Goal: Task Accomplishment & Management: Complete application form

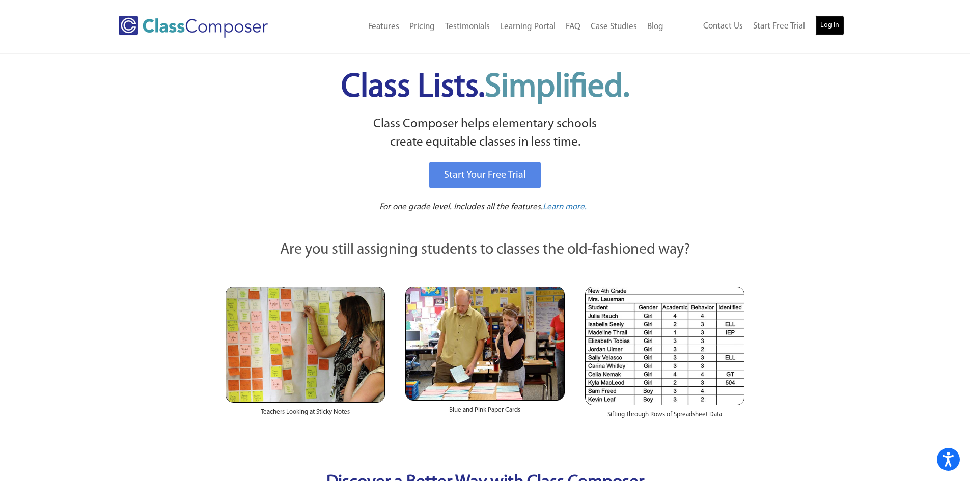
click at [826, 24] on link "Log In" at bounding box center [829, 25] width 29 height 20
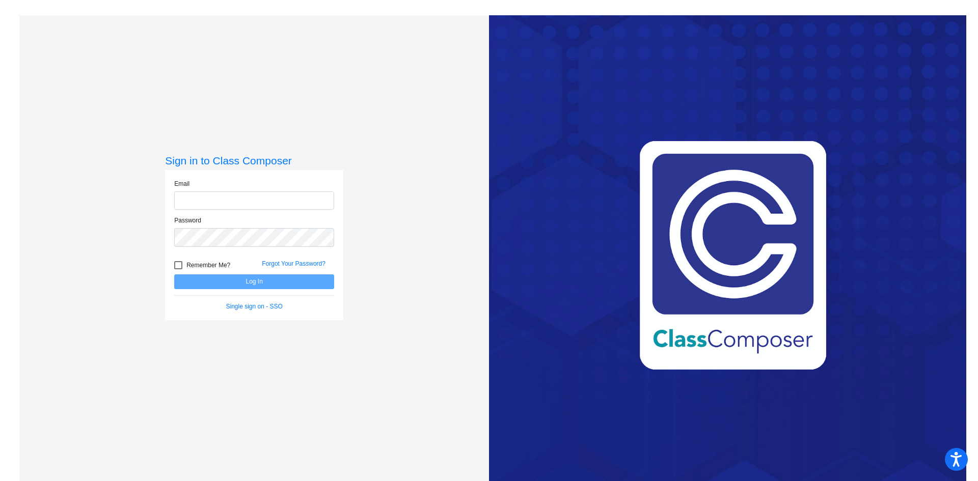
click at [238, 198] on input "email" at bounding box center [254, 201] width 160 height 19
type input "[EMAIL_ADDRESS][DOMAIN_NAME]"
click at [222, 282] on button "Log In" at bounding box center [254, 282] width 160 height 15
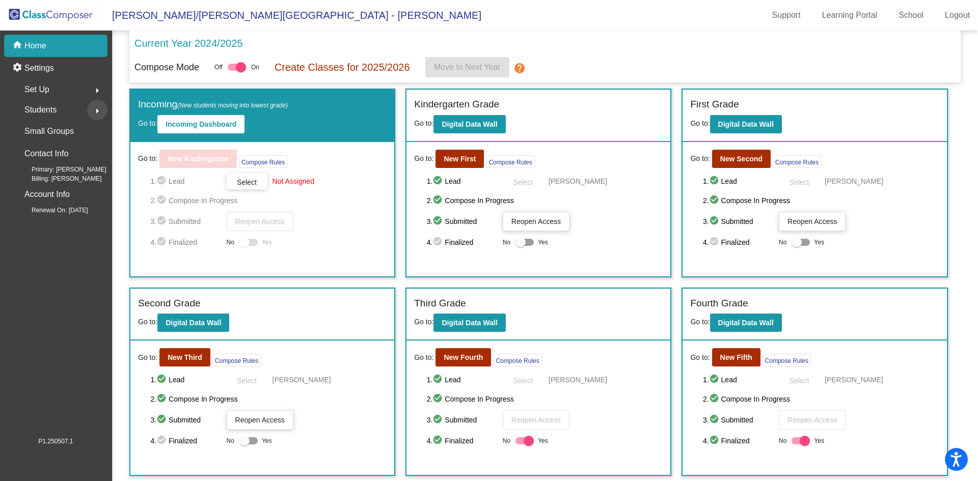
click at [94, 107] on mat-icon "arrow_right" at bounding box center [97, 111] width 12 height 12
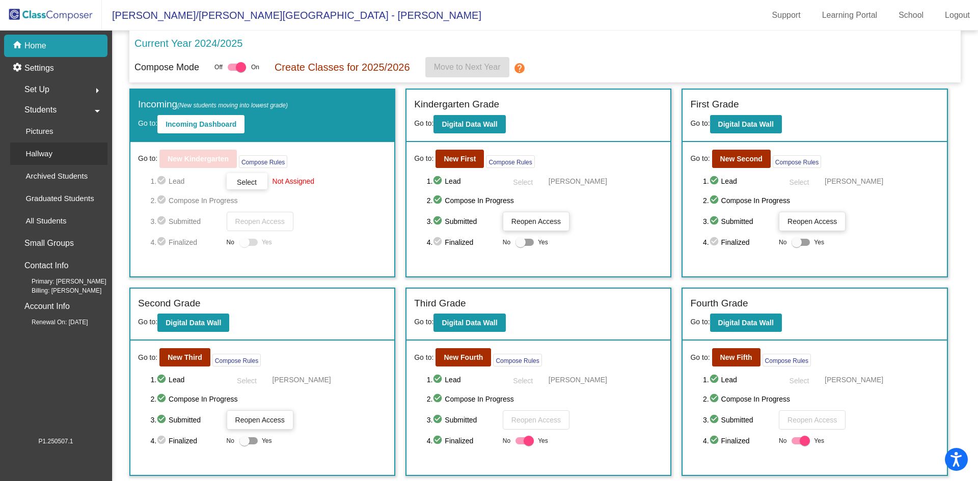
click at [45, 150] on p "Hallway" at bounding box center [38, 154] width 27 height 12
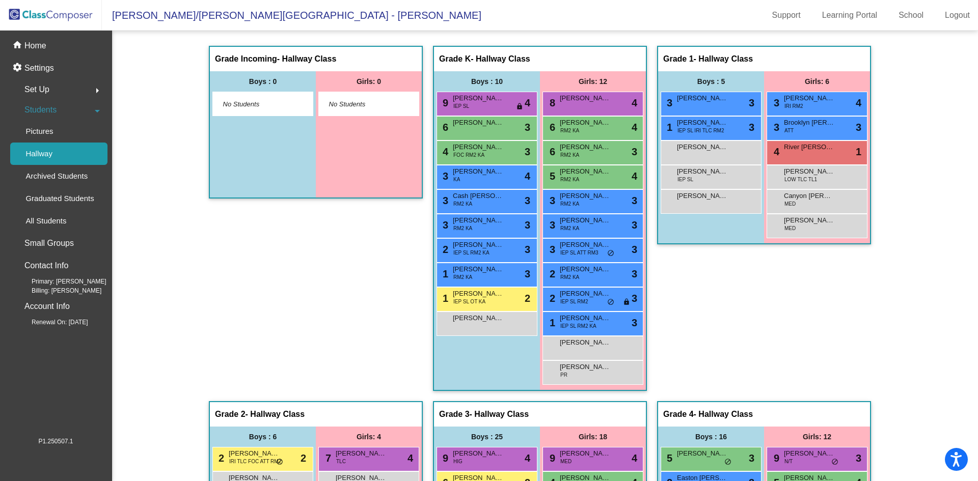
click at [306, 163] on div "Boys : 0 No Students" at bounding box center [263, 134] width 106 height 126
click at [61, 214] on div "All Students" at bounding box center [42, 221] width 64 height 22
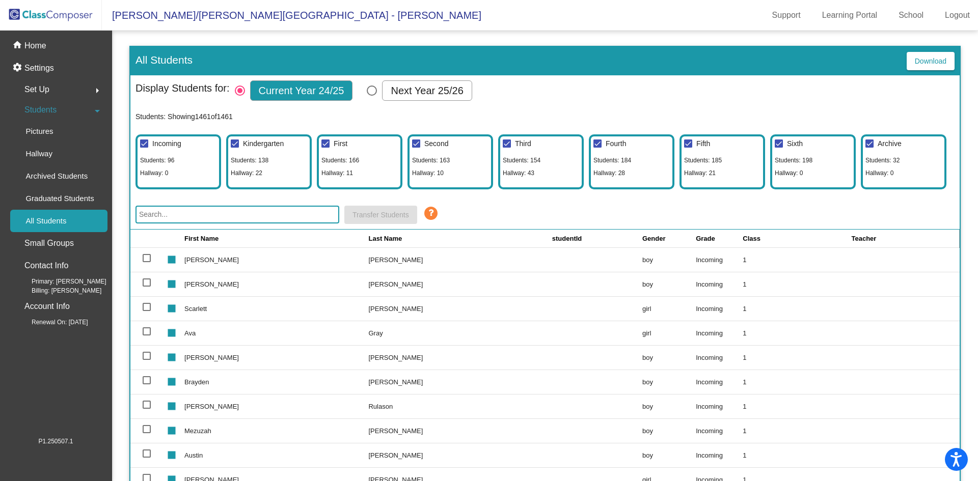
click at [191, 159] on div "Incoming Students: 96 Hallway: 0" at bounding box center [178, 161] width 86 height 55
click at [189, 159] on div "Incoming Students: 96 Hallway: 0" at bounding box center [178, 161] width 86 height 55
click at [176, 150] on mat-checkbox "Incoming" at bounding box center [160, 145] width 44 height 16
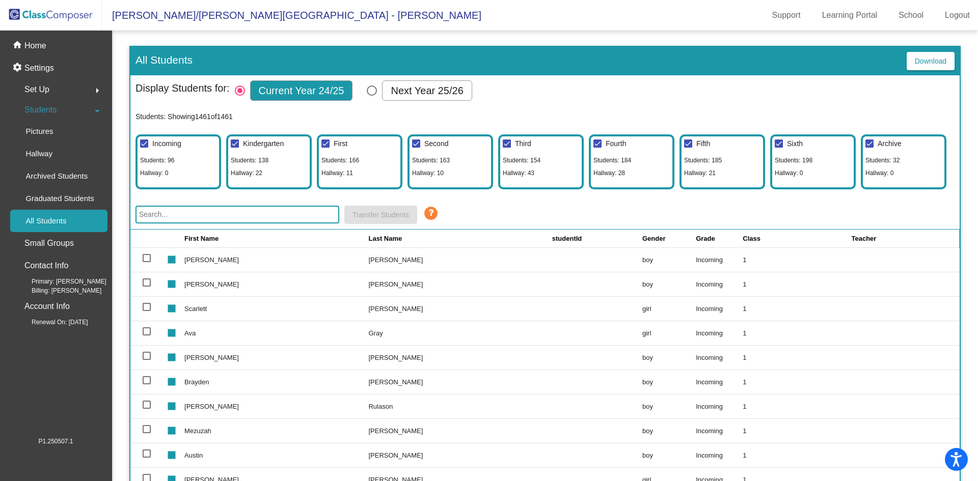
click at [154, 164] on span "Students: 96" at bounding box center [157, 160] width 34 height 10
click at [166, 142] on span "Incoming" at bounding box center [166, 144] width 29 height 8
click at [144, 148] on input "Incoming" at bounding box center [144, 148] width 1 height 1
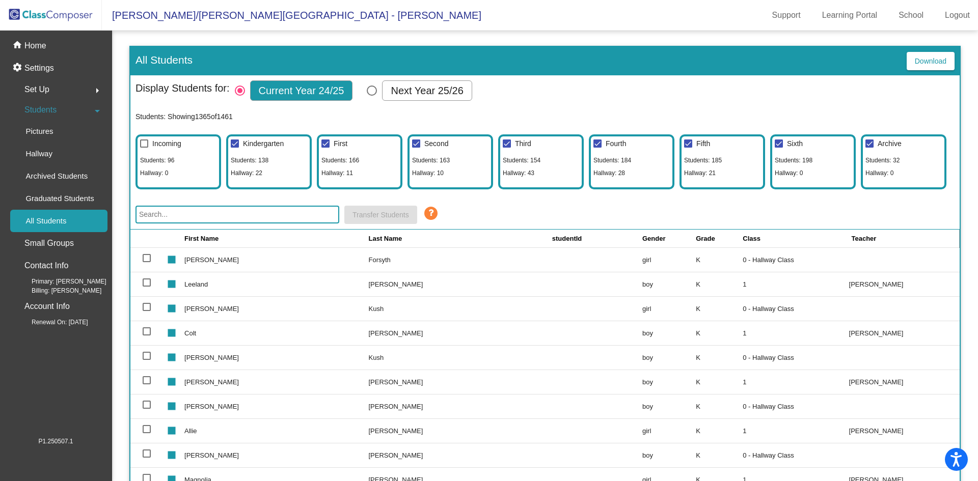
click at [166, 142] on span "Incoming" at bounding box center [166, 144] width 29 height 8
click at [144, 148] on input "Incoming" at bounding box center [144, 148] width 1 height 1
checkbox input "true"
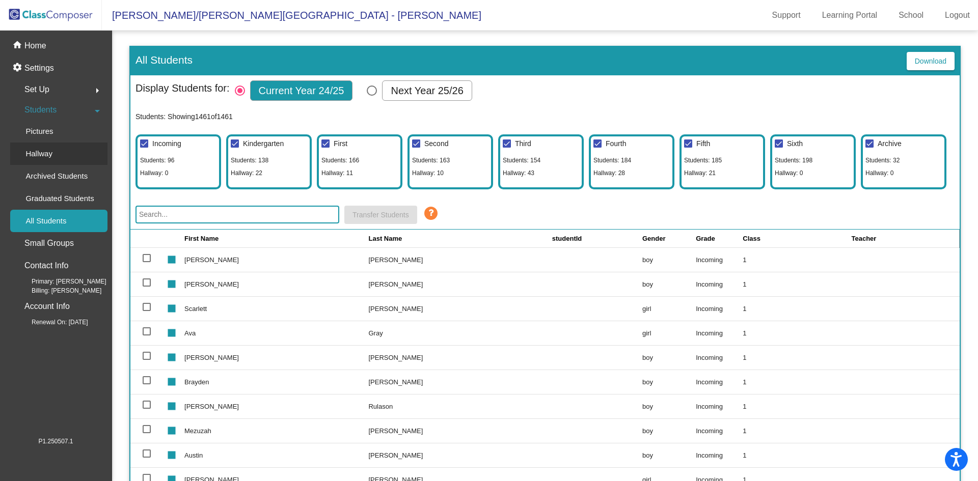
click at [38, 157] on p "Hallway" at bounding box center [38, 154] width 27 height 12
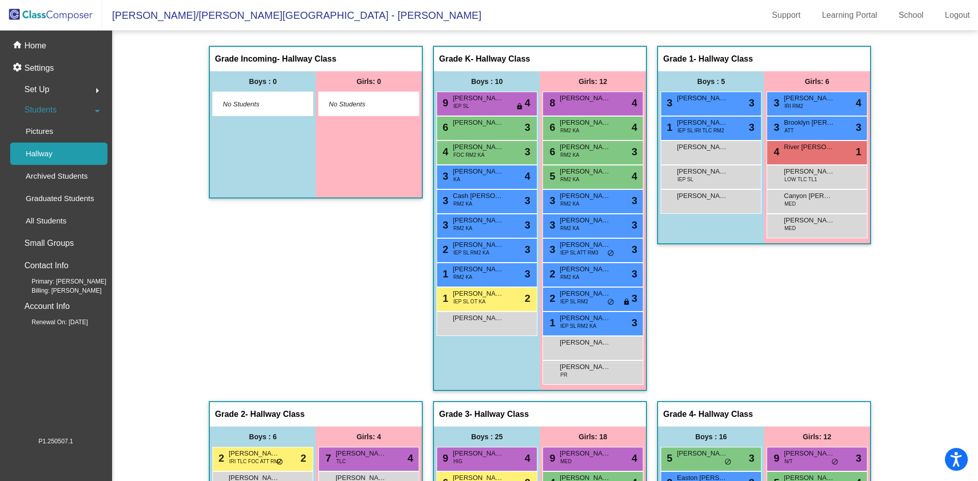
click at [277, 56] on span "- Hallway Class" at bounding box center [307, 59] width 60 height 10
click at [35, 68] on p "Settings" at bounding box center [39, 68] width 30 height 12
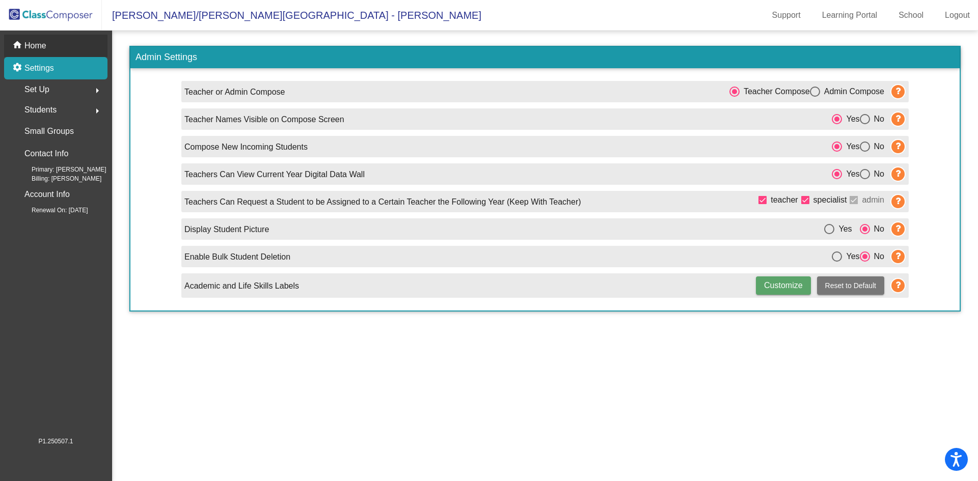
click at [43, 45] on p "Home" at bounding box center [35, 46] width 22 height 12
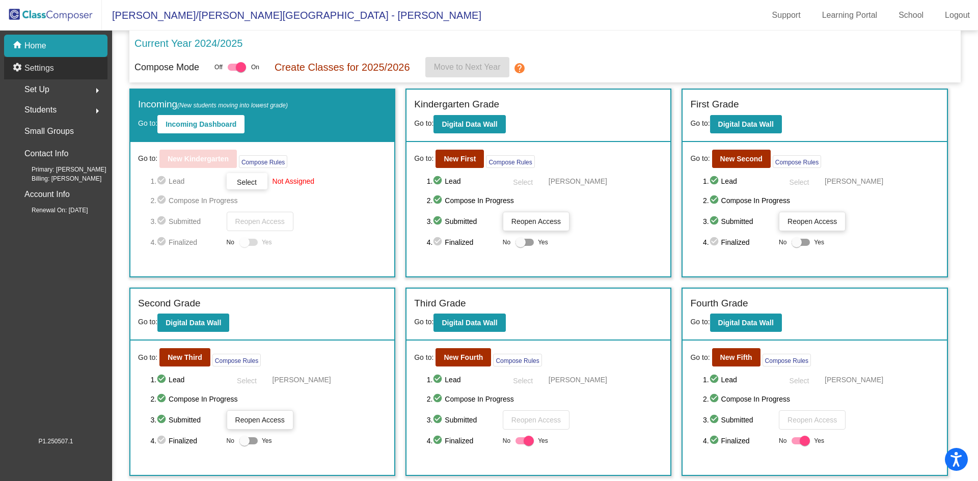
click at [39, 67] on p "Settings" at bounding box center [39, 68] width 30 height 12
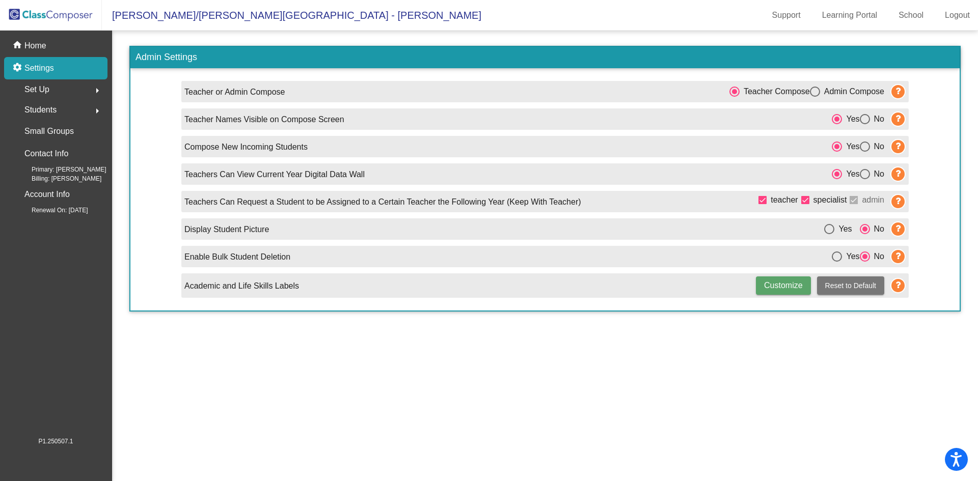
click at [44, 86] on span "Set Up" at bounding box center [36, 90] width 25 height 14
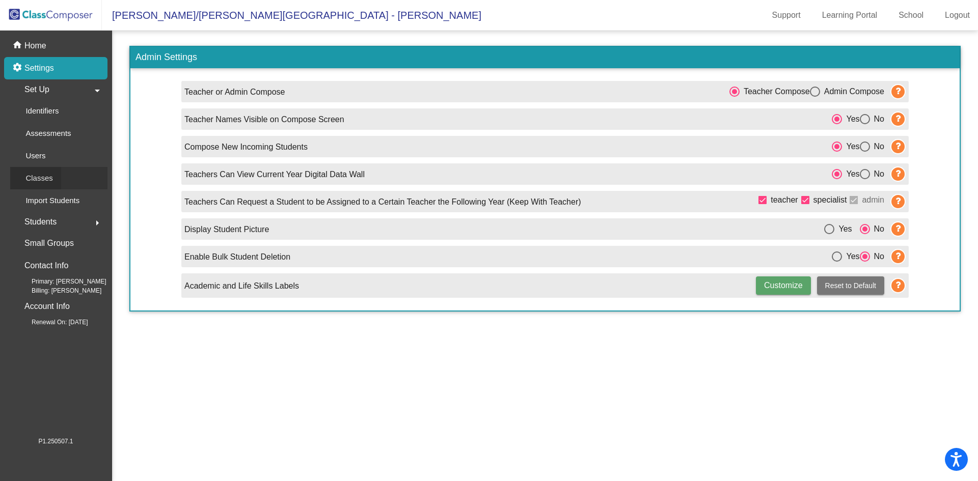
click at [55, 178] on div "Classes" at bounding box center [35, 178] width 51 height 22
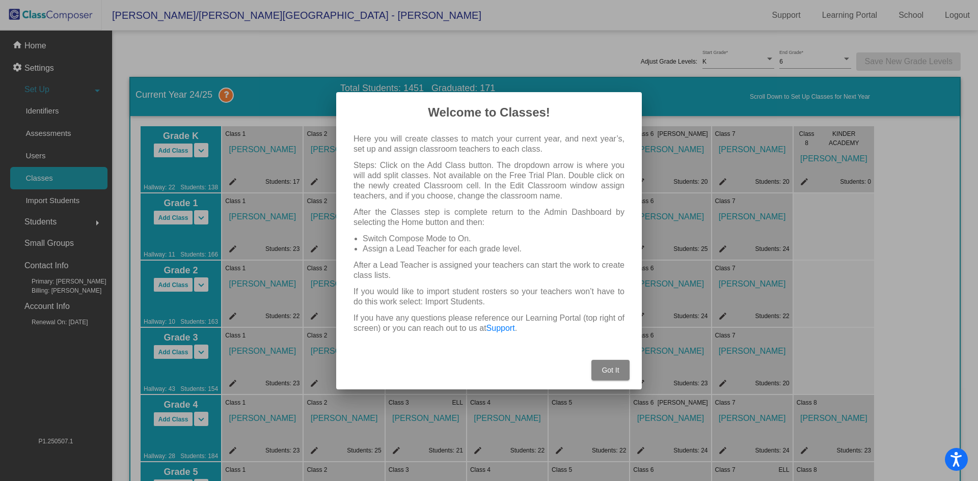
click at [606, 366] on span "Got It" at bounding box center [610, 370] width 17 height 8
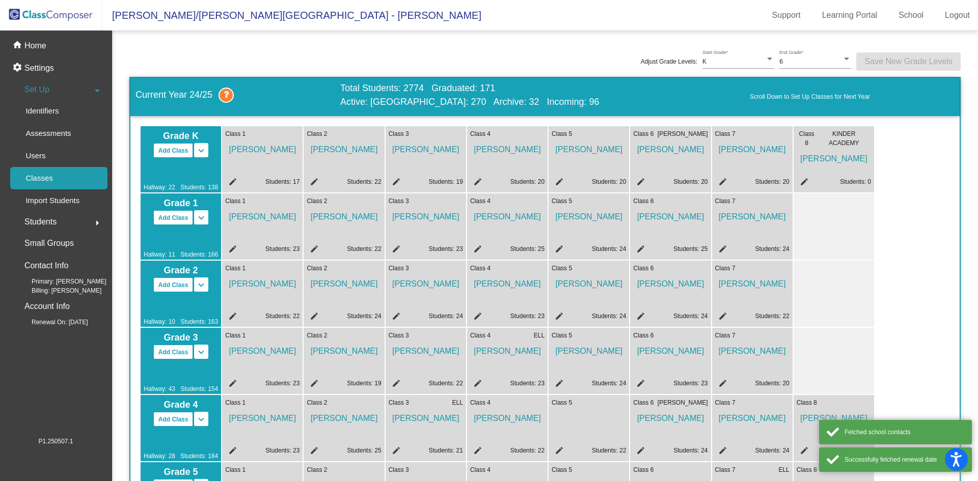
click at [45, 223] on span "Students" at bounding box center [40, 222] width 32 height 14
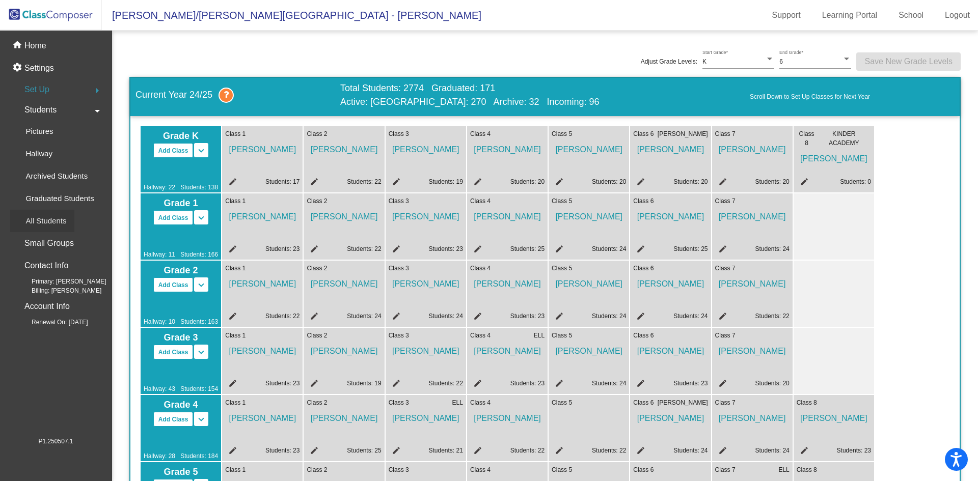
click at [44, 223] on p "All Students" at bounding box center [45, 221] width 41 height 12
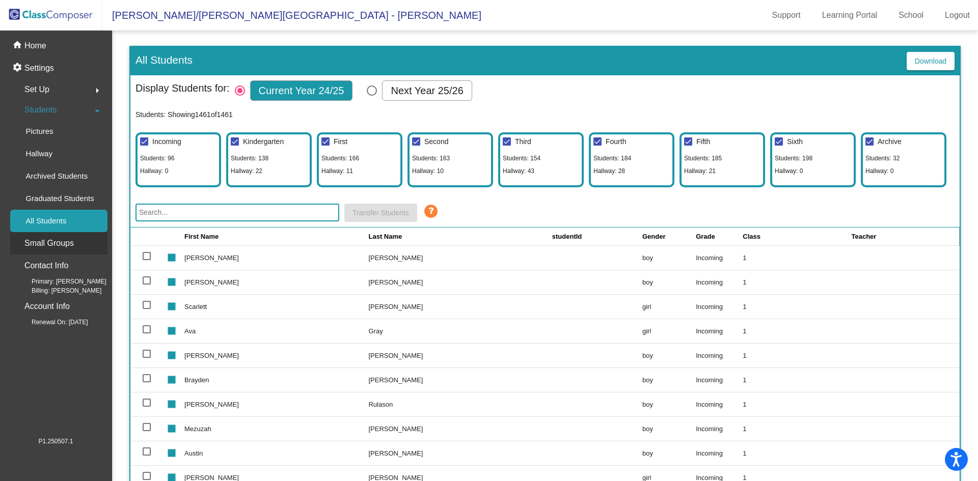
click at [43, 246] on p "Small Groups" at bounding box center [48, 243] width 49 height 14
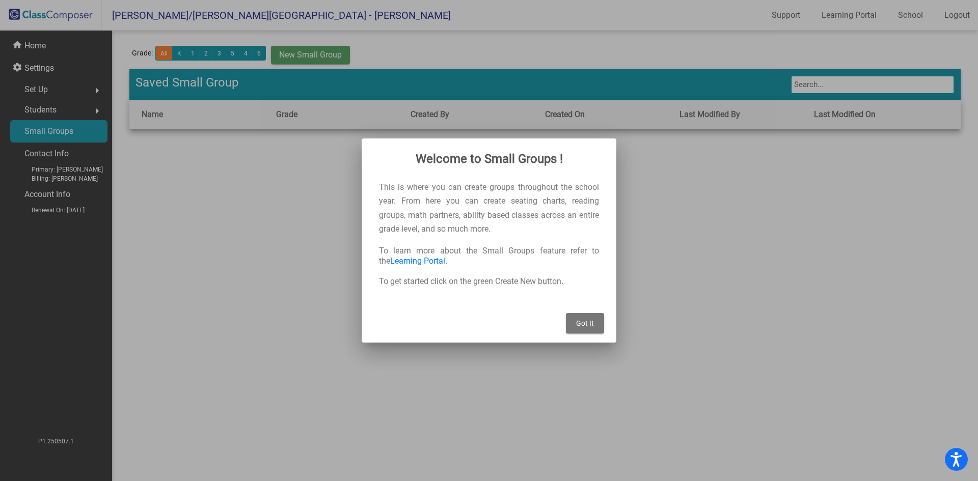
click at [590, 317] on button "Got It" at bounding box center [585, 323] width 38 height 20
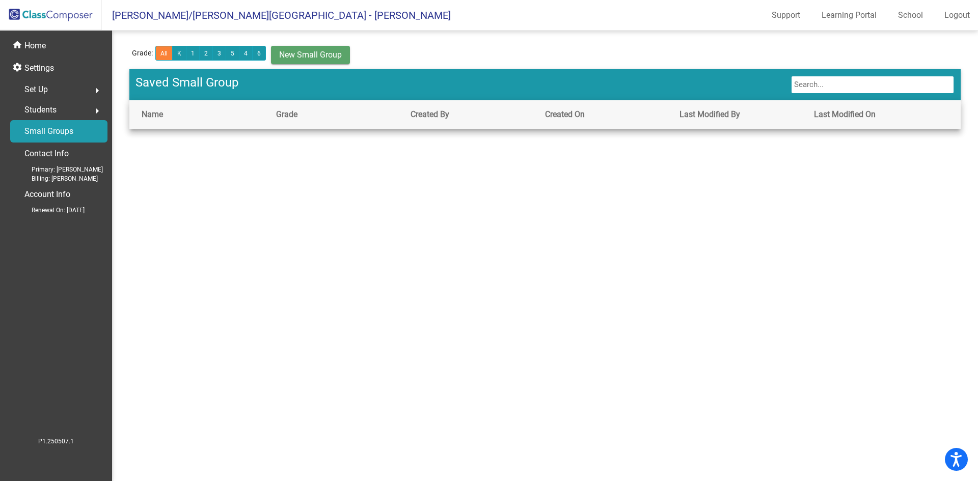
click at [45, 111] on span "Students" at bounding box center [40, 110] width 32 height 14
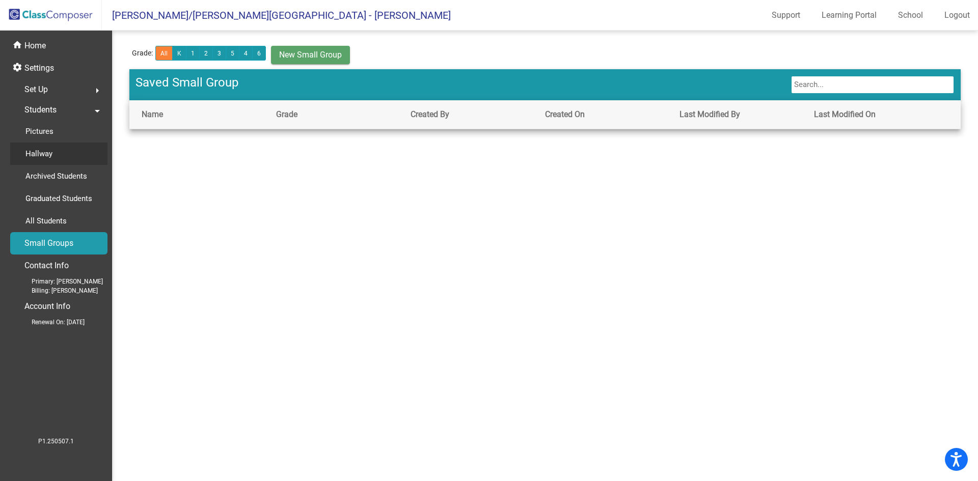
click at [42, 154] on p "Hallway" at bounding box center [38, 154] width 27 height 12
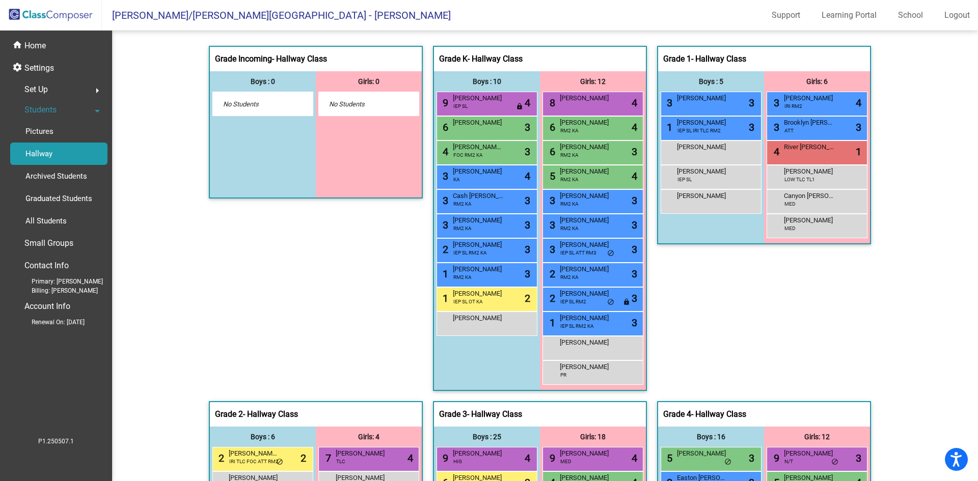
click at [275, 59] on span "- Hallway Class" at bounding box center [299, 59] width 55 height 10
click at [324, 56] on span "- Hallway Class" at bounding box center [299, 59] width 55 height 10
click at [333, 59] on div "Grade Incoming - Hallway Class picture_as_pdf" at bounding box center [316, 59] width 212 height 24
click at [57, 219] on p "All Students" at bounding box center [45, 221] width 41 height 12
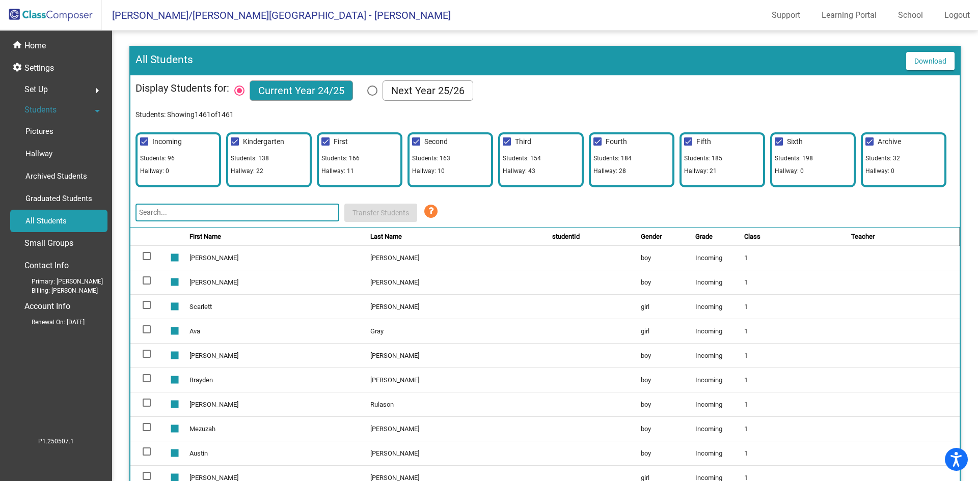
click at [219, 254] on td "[PERSON_NAME]" at bounding box center [279, 258] width 181 height 24
click at [641, 257] on td "boy" at bounding box center [668, 258] width 55 height 24
click at [191, 147] on div "Incoming Students: 96 Hallway: 0" at bounding box center [178, 159] width 86 height 55
click at [170, 212] on input "text" at bounding box center [237, 213] width 204 height 18
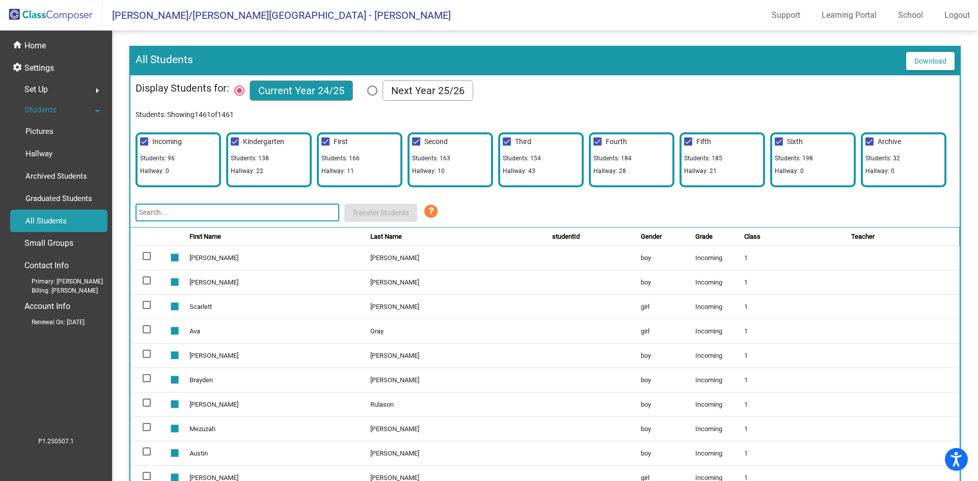
click at [170, 212] on input "text" at bounding box center [237, 213] width 204 height 18
drag, startPoint x: 532, startPoint y: 204, endPoint x: 527, endPoint y: 202, distance: 5.5
click at [530, 203] on div "Display Students for: Current Year 24/25 Next Year 25/26 Students: Showing 1461…" at bounding box center [544, 151] width 829 height 152
click at [256, 258] on td "[PERSON_NAME]" at bounding box center [279, 258] width 181 height 24
click at [147, 256] on div at bounding box center [147, 256] width 8 height 8
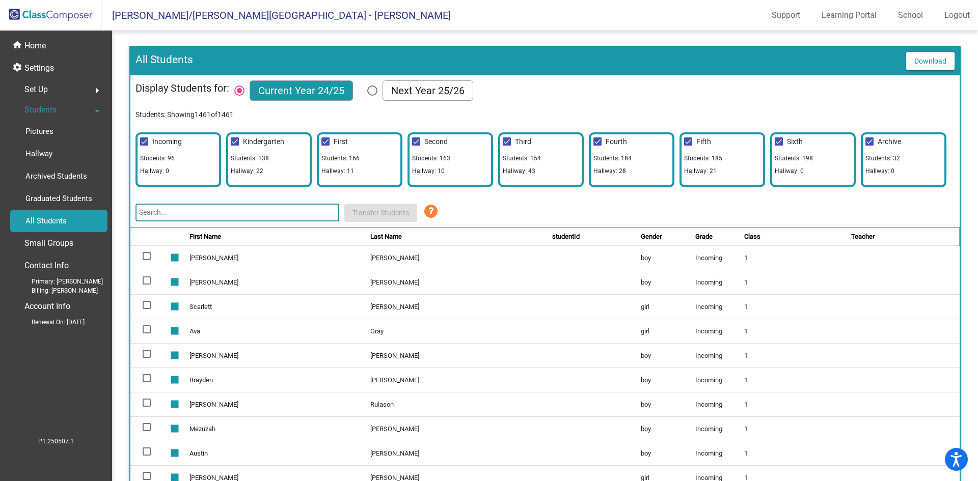
click at [147, 260] on input "select row 2" at bounding box center [146, 260] width 1 height 1
click at [150, 256] on td at bounding box center [148, 258] width 37 height 24
click at [145, 259] on div at bounding box center [147, 256] width 8 height 8
click at [146, 260] on input "deselect row 2" at bounding box center [146, 260] width 1 height 1
checkbox input "false"
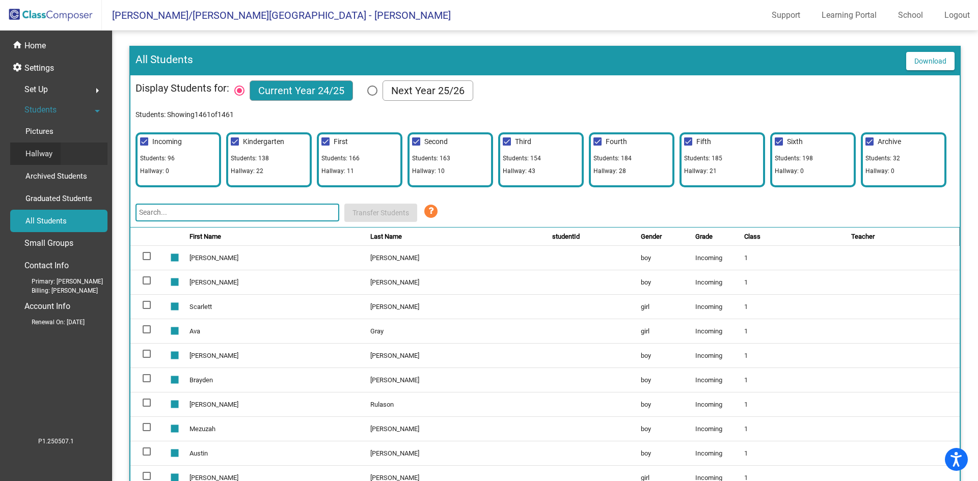
click at [40, 155] on p "Hallway" at bounding box center [38, 154] width 27 height 12
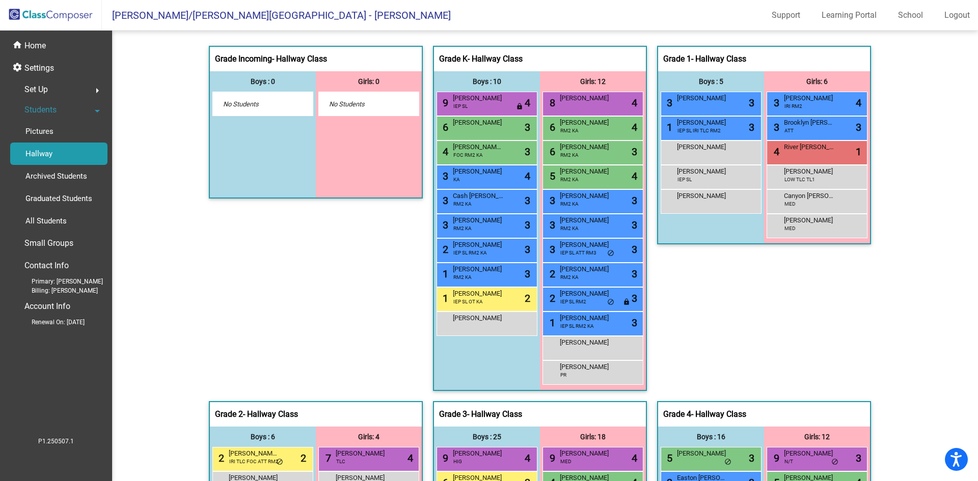
click at [40, 154] on p "Hallway" at bounding box center [38, 154] width 27 height 12
click at [272, 62] on span "- Hallway Class" at bounding box center [299, 59] width 55 height 10
click at [213, 322] on div "Grade Incoming - Hallway Class picture_as_pdf Add Student First Name Last Name …" at bounding box center [316, 224] width 214 height 356
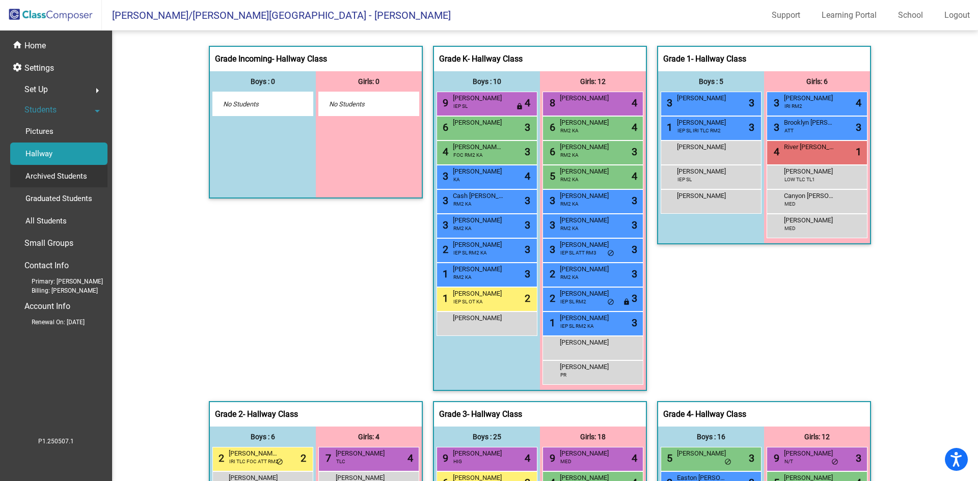
click at [73, 176] on p "Archived Students" at bounding box center [56, 176] width 62 height 12
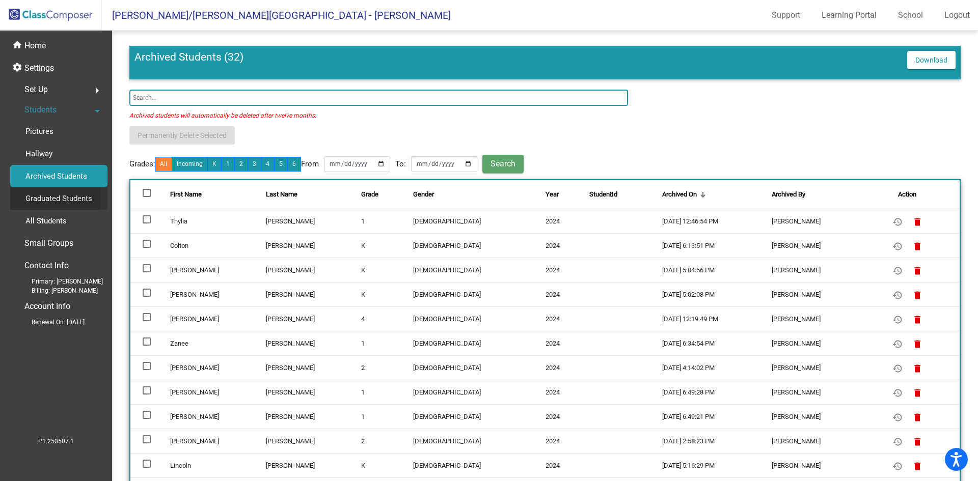
click at [84, 191] on div "Graduated Students" at bounding box center [55, 198] width 90 height 22
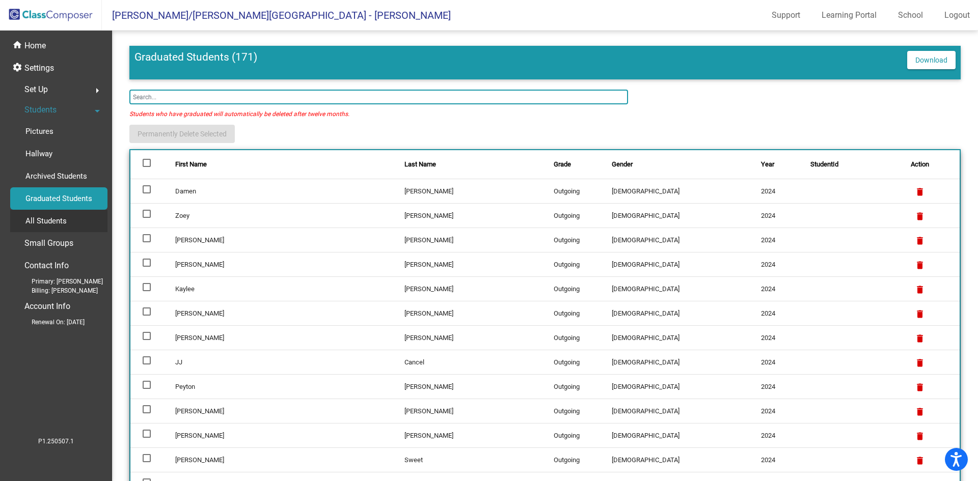
click at [52, 219] on p "All Students" at bounding box center [45, 221] width 41 height 12
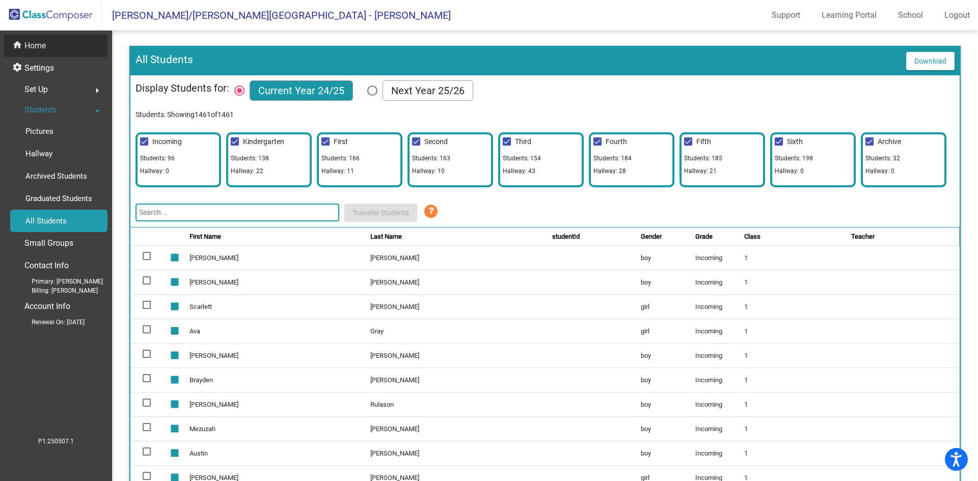
click at [37, 50] on p "Home" at bounding box center [34, 46] width 21 height 12
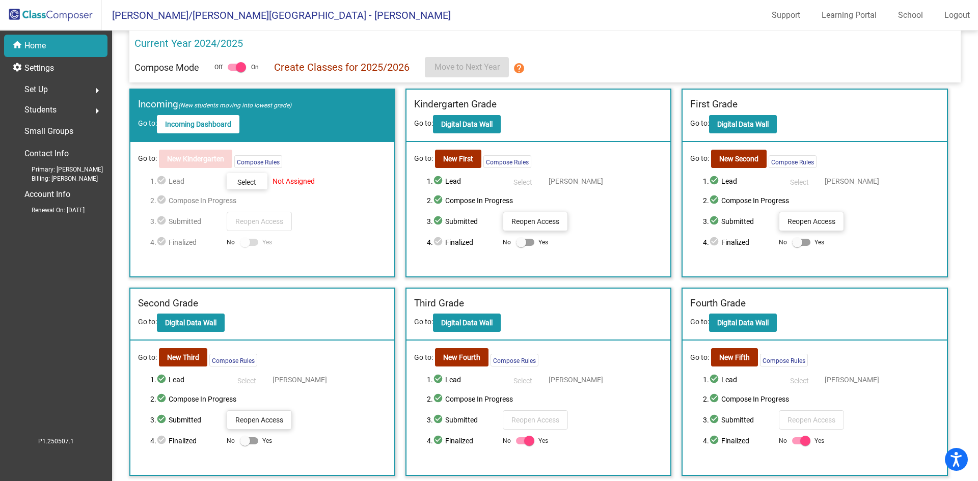
click at [319, 132] on div "Incoming (New students moving into lowest grade) Go to: Incoming Dashboard" at bounding box center [262, 116] width 264 height 52
click at [332, 195] on span "2. check_circle Compose In Progress" at bounding box center [268, 201] width 236 height 12
click at [230, 122] on b "Incoming Dashboard" at bounding box center [198, 124] width 66 height 8
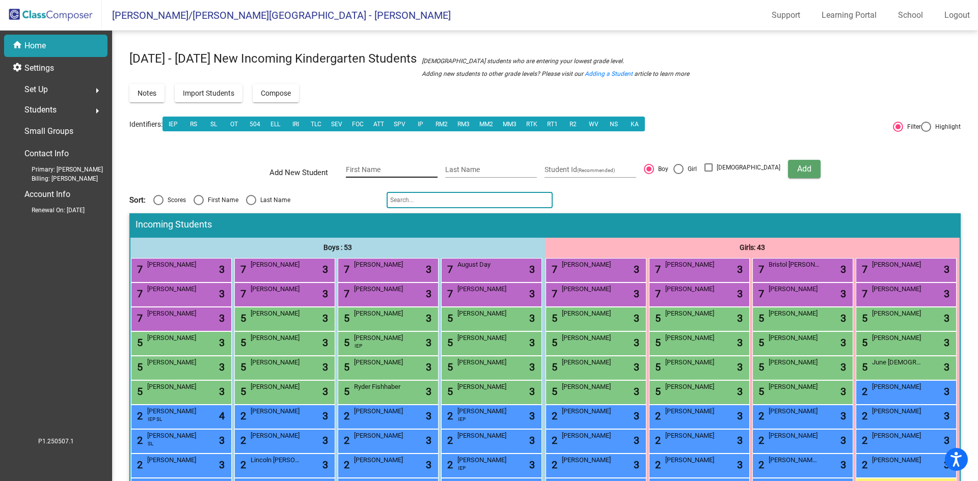
click at [404, 170] on input "First Name" at bounding box center [392, 170] width 92 height 8
type input "[PERSON_NAME]"
click at [684, 173] on div at bounding box center [678, 169] width 10 height 10
click at [678, 174] on input "Girl" at bounding box center [678, 174] width 1 height 1
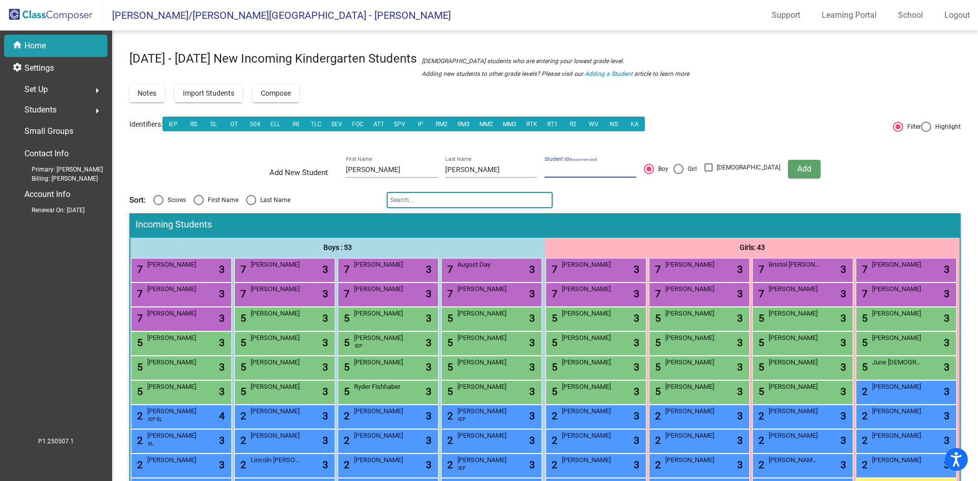
radio input "true"
click at [788, 168] on button "Add" at bounding box center [804, 169] width 33 height 18
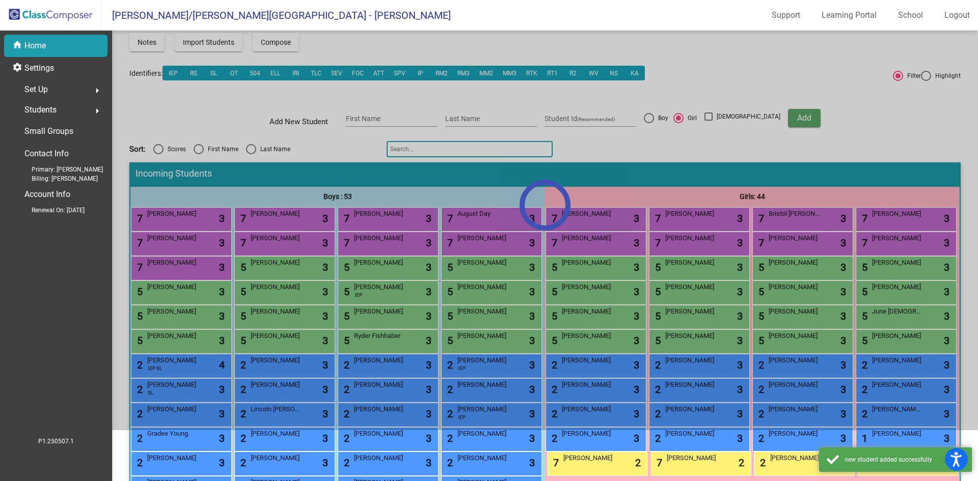
scroll to position [102, 0]
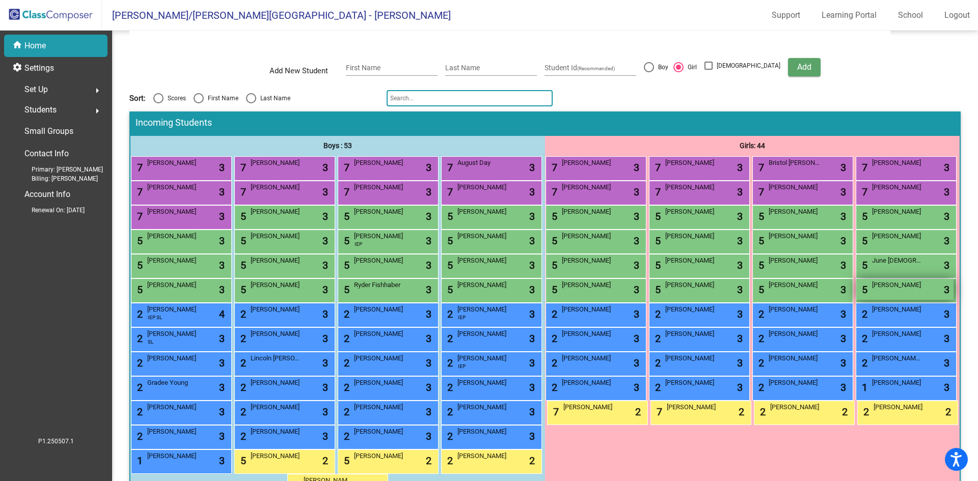
click at [872, 290] on span "[PERSON_NAME]" at bounding box center [897, 285] width 51 height 10
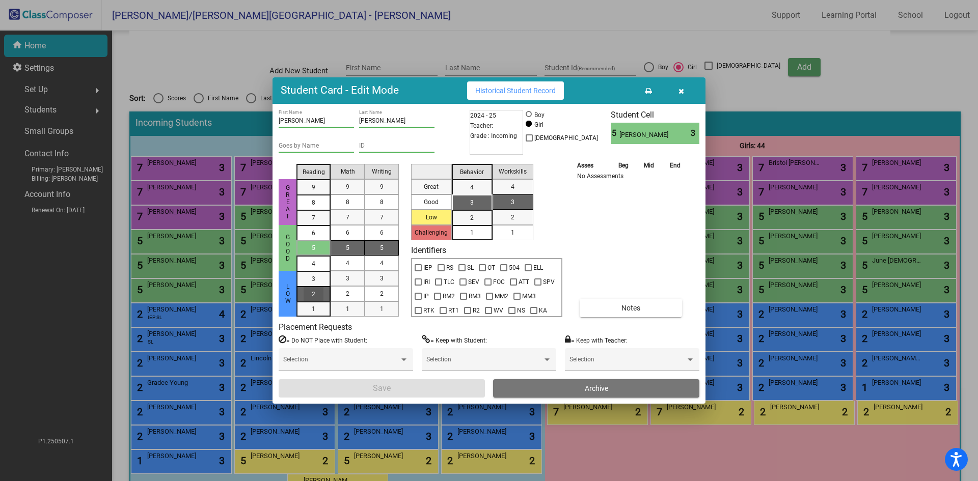
click at [313, 284] on span "2" at bounding box center [314, 279] width 4 height 9
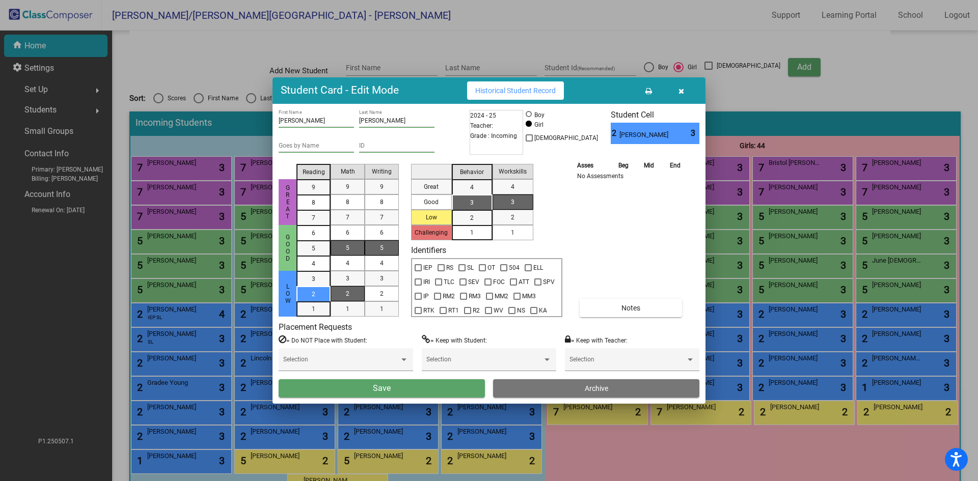
click at [345, 292] on div "2" at bounding box center [348, 293] width 20 height 15
click at [388, 246] on div "5" at bounding box center [382, 247] width 20 height 15
click at [471, 201] on span "3" at bounding box center [472, 202] width 4 height 9
click at [520, 234] on div "1" at bounding box center [513, 232] width 20 height 15
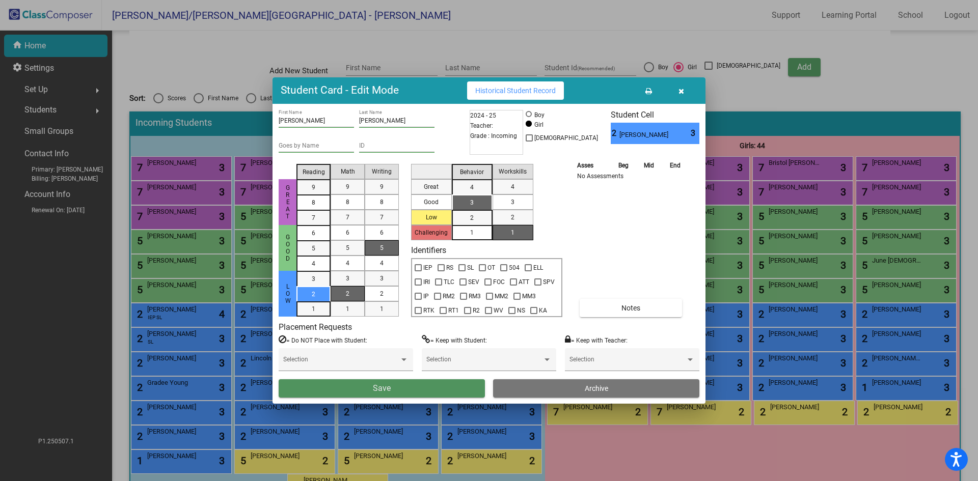
click at [389, 384] on span "Save" at bounding box center [382, 389] width 18 height 10
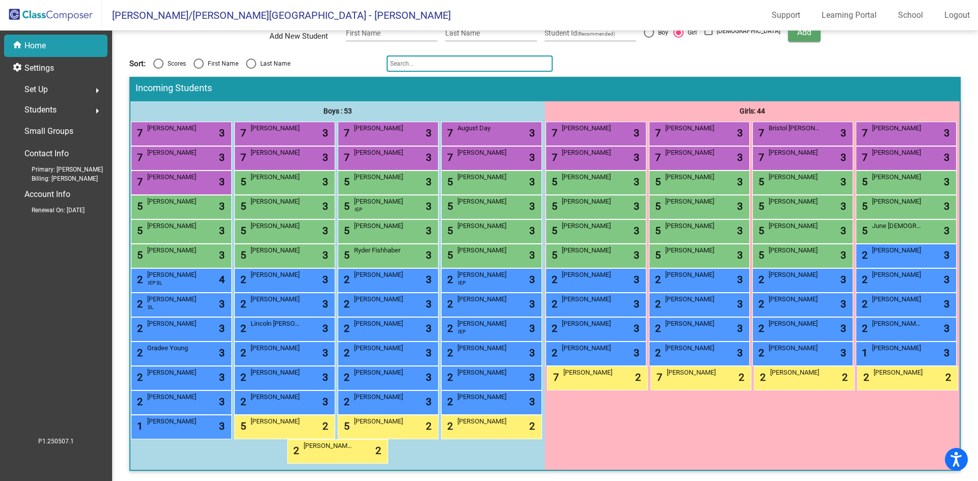
scroll to position [204, 0]
click at [856, 244] on div "2 [PERSON_NAME] lock do_not_disturb_alt 3" at bounding box center [904, 254] width 97 height 21
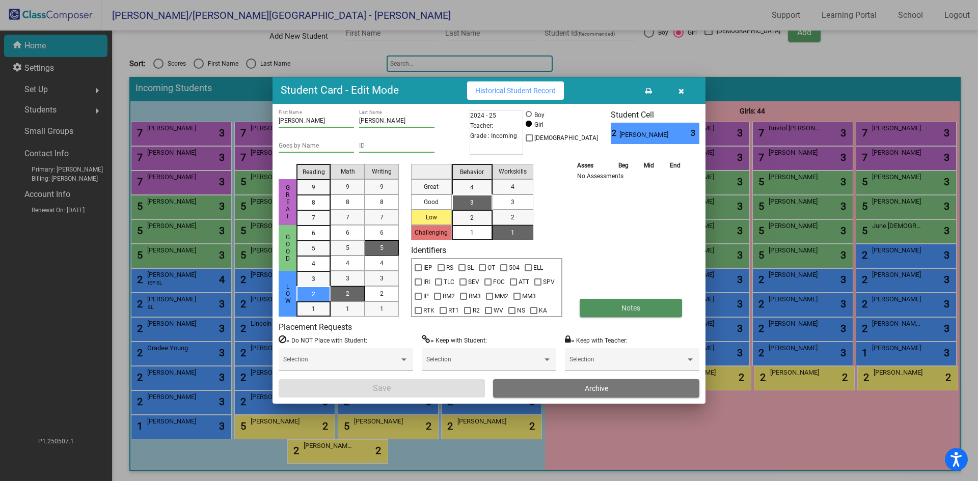
click at [615, 312] on button "Notes" at bounding box center [631, 308] width 102 height 18
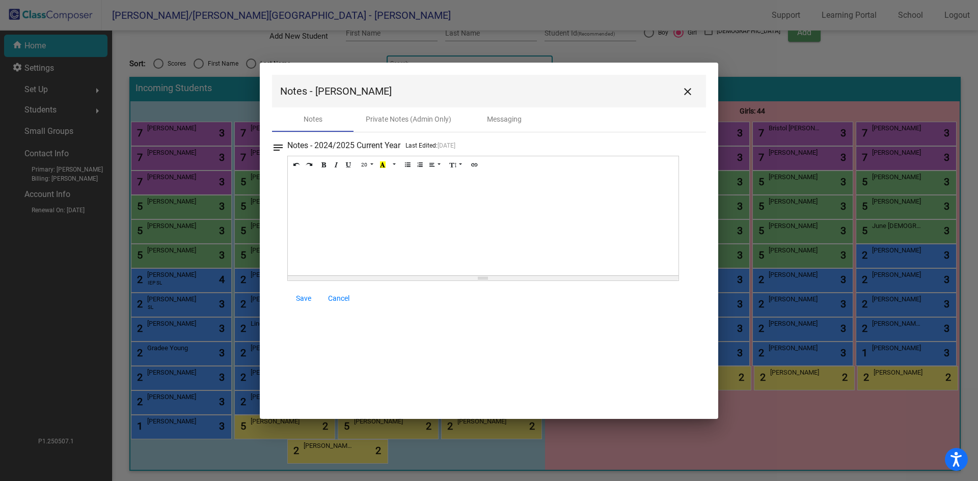
click at [335, 195] on div at bounding box center [483, 225] width 391 height 102
click at [303, 295] on span "Save" at bounding box center [303, 298] width 15 height 8
click at [302, 296] on span "Save" at bounding box center [303, 298] width 15 height 8
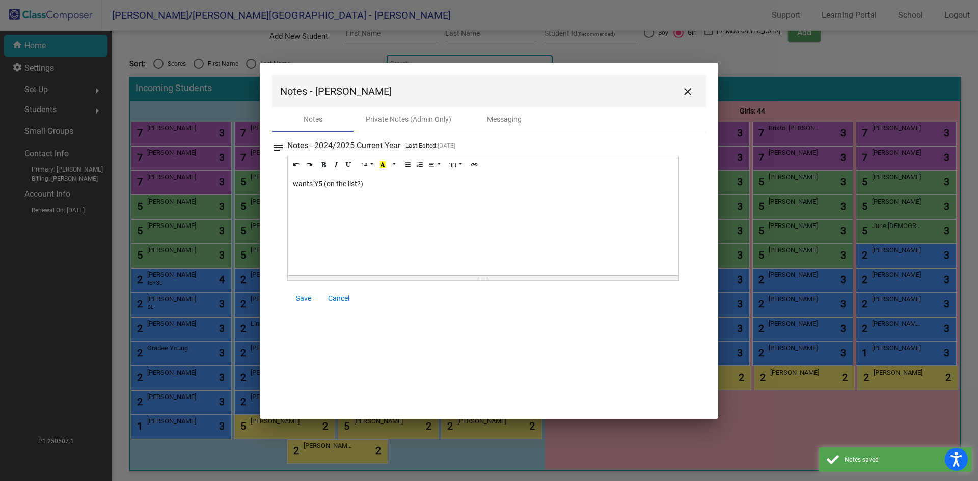
click at [687, 93] on mat-icon "close" at bounding box center [688, 92] width 12 height 12
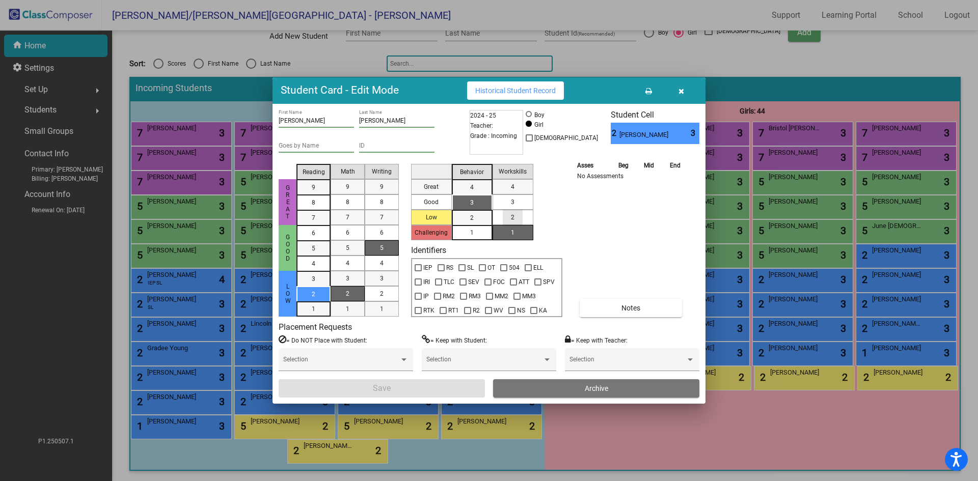
click at [521, 215] on div "2" at bounding box center [513, 217] width 20 height 15
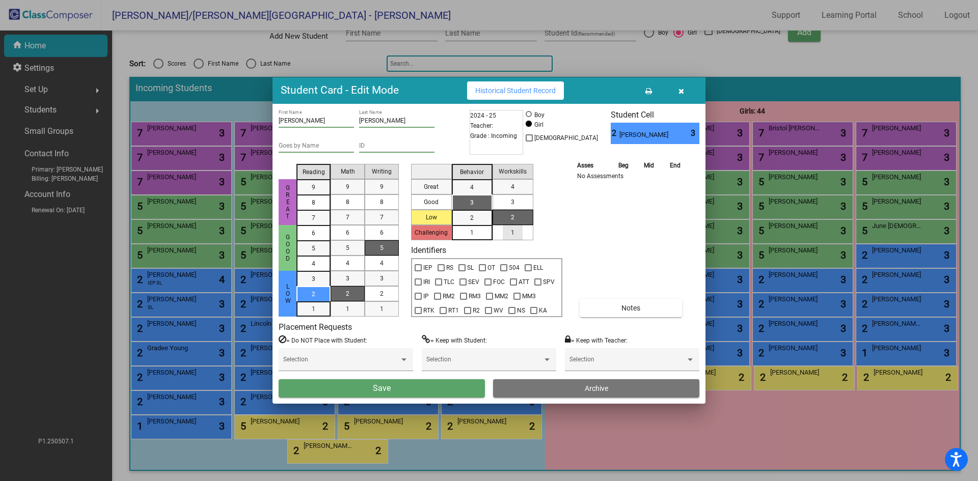
click at [528, 233] on mat-list-option "1" at bounding box center [513, 232] width 41 height 15
click at [440, 389] on button "Save" at bounding box center [382, 388] width 206 height 18
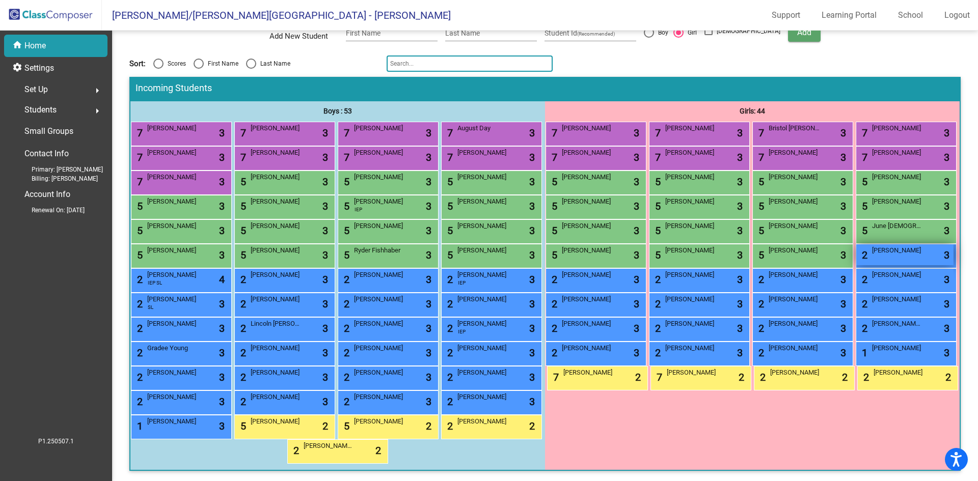
click at [872, 246] on span "[PERSON_NAME]" at bounding box center [897, 251] width 51 height 10
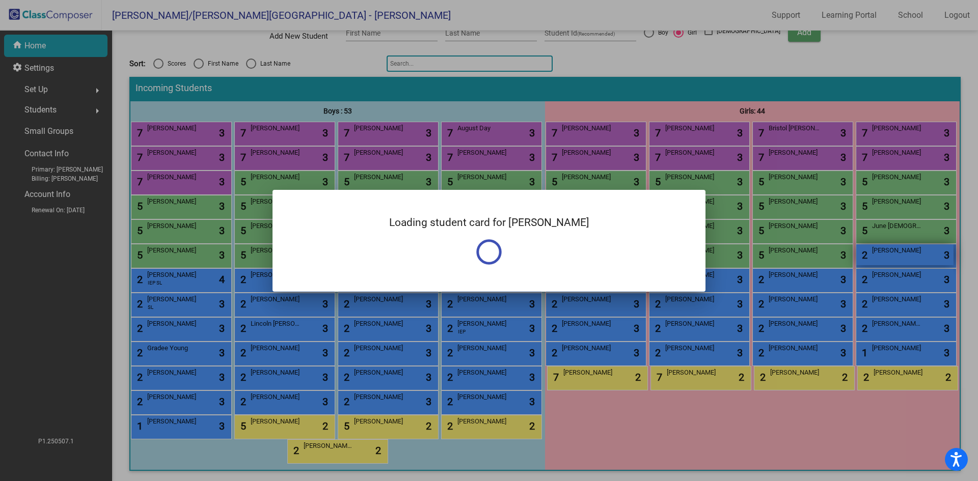
click at [838, 234] on div at bounding box center [489, 240] width 978 height 481
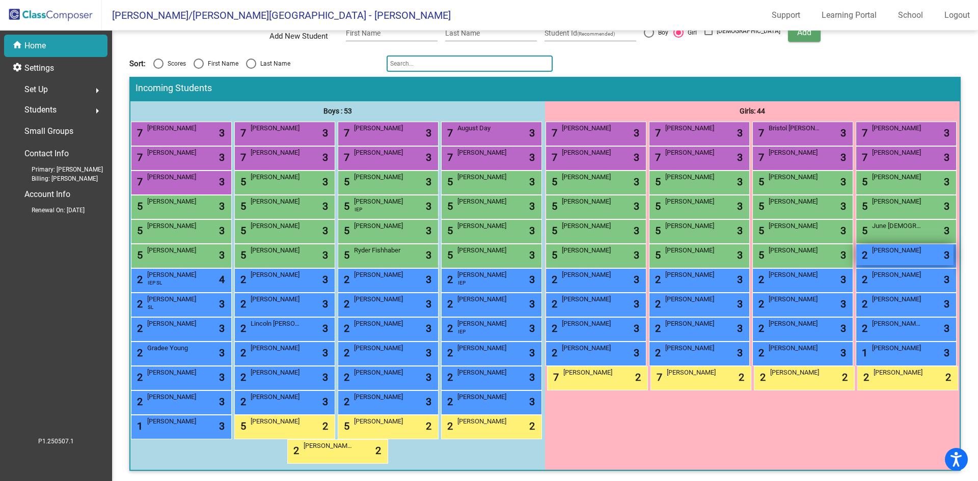
click at [856, 244] on div "2 [PERSON_NAME] lock do_not_disturb_alt 3" at bounding box center [904, 254] width 97 height 21
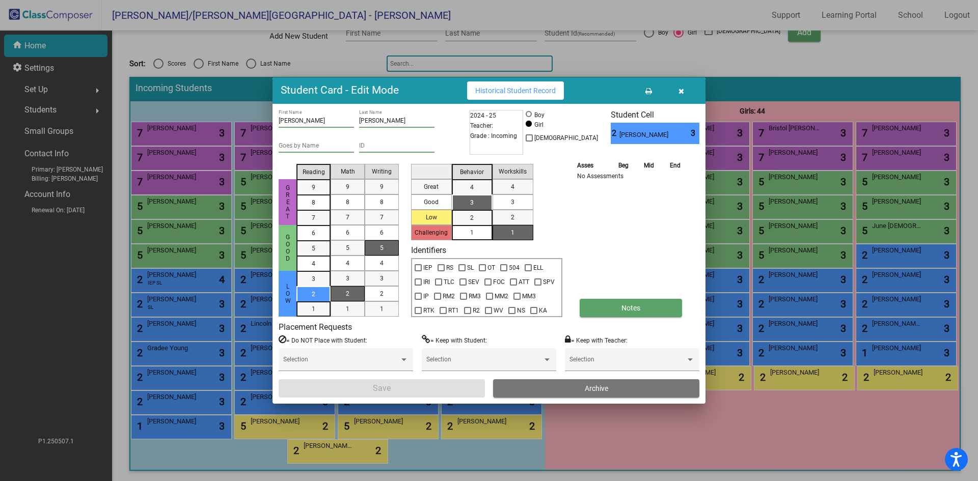
click at [636, 306] on span "Notes" at bounding box center [630, 308] width 19 height 8
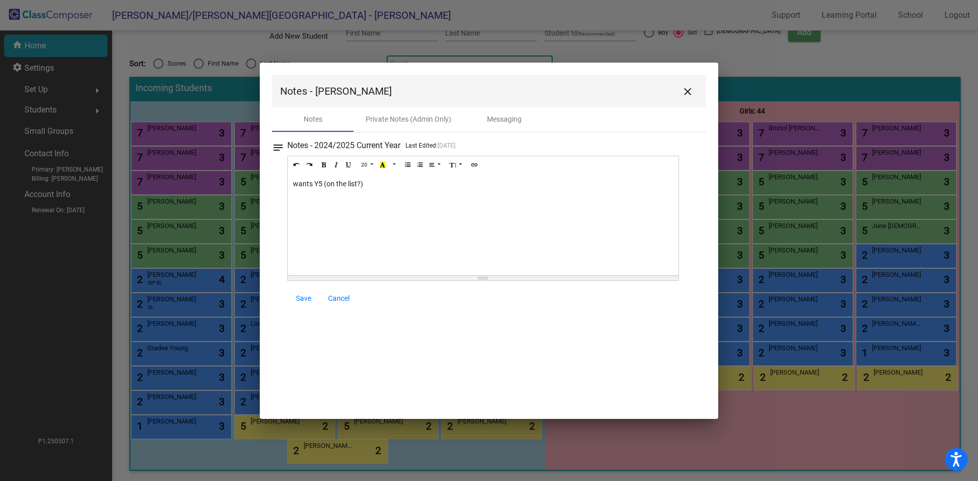
click at [687, 91] on mat-icon "close" at bounding box center [688, 92] width 12 height 12
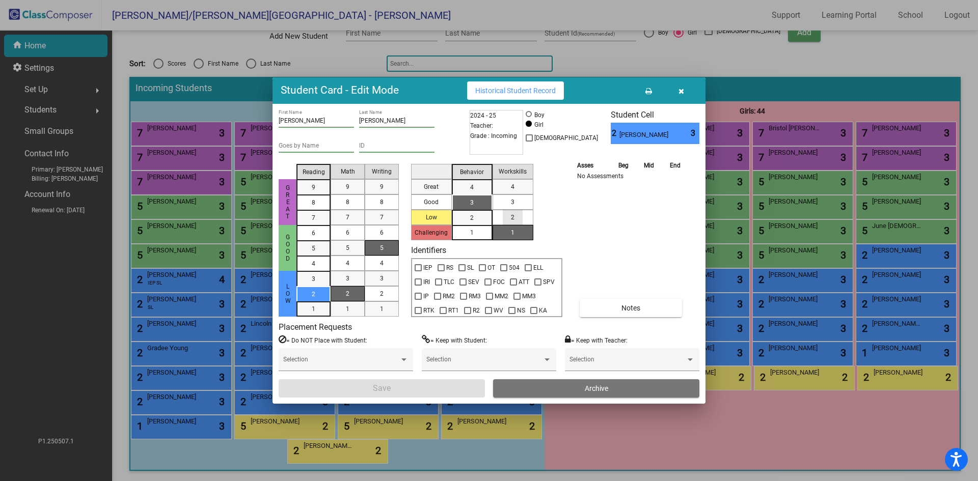
click at [512, 216] on span "2" at bounding box center [513, 217] width 4 height 9
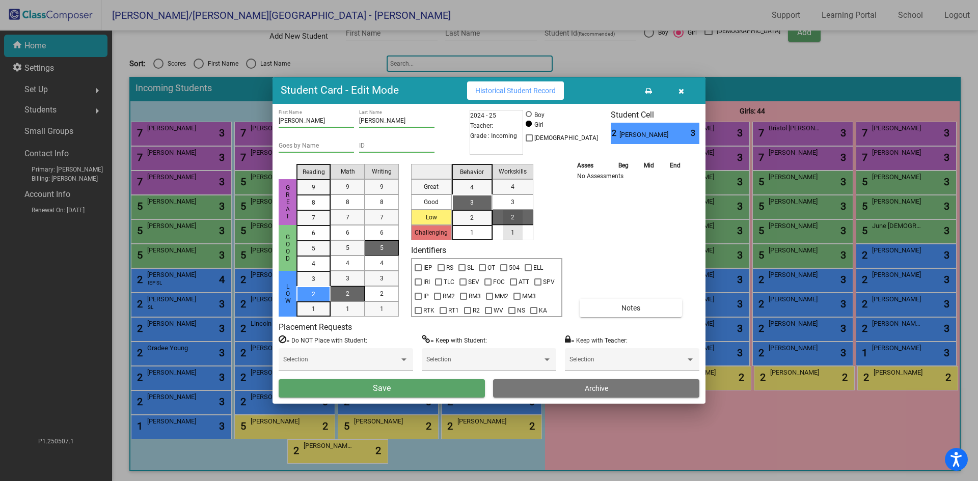
click at [520, 235] on div "1" at bounding box center [513, 232] width 20 height 15
click at [395, 388] on button "Save" at bounding box center [382, 388] width 206 height 18
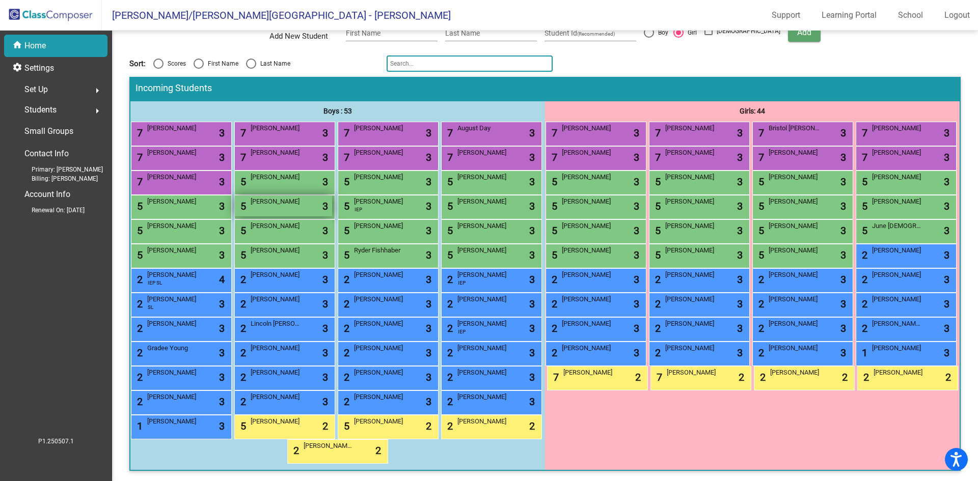
scroll to position [0, 0]
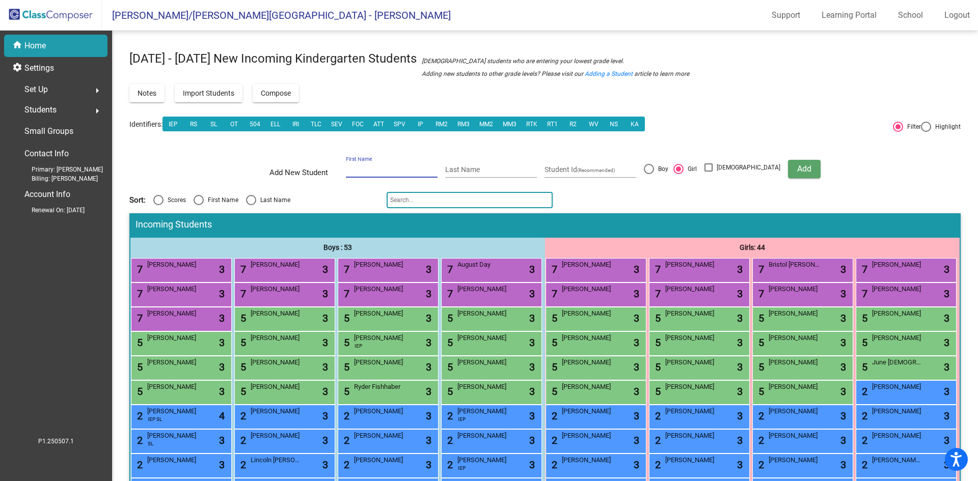
click at [369, 168] on input "First Name" at bounding box center [392, 170] width 92 height 8
type input "Kieran"
type input "[PERSON_NAME]"
click at [654, 167] on div at bounding box center [649, 169] width 10 height 10
click at [649, 174] on input "Boy" at bounding box center [648, 174] width 1 height 1
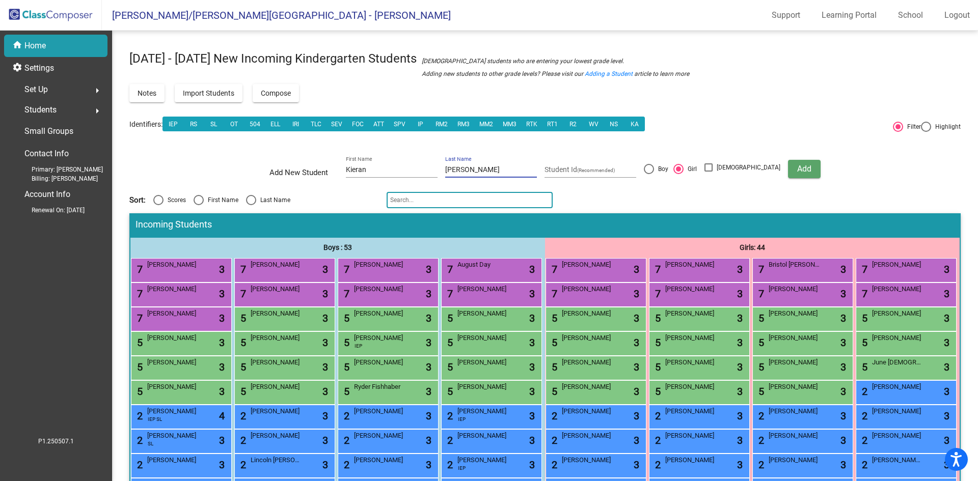
radio input "true"
click at [797, 168] on span "Add" at bounding box center [804, 169] width 14 height 10
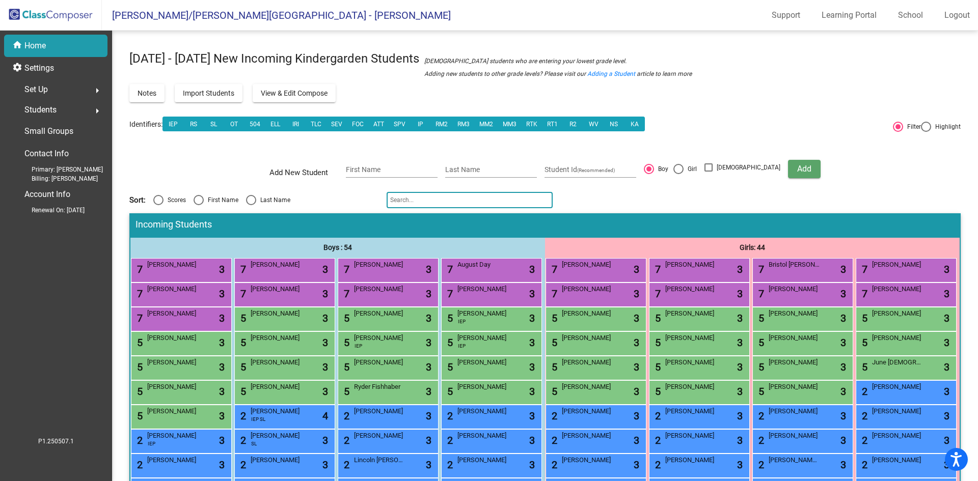
scroll to position [102, 0]
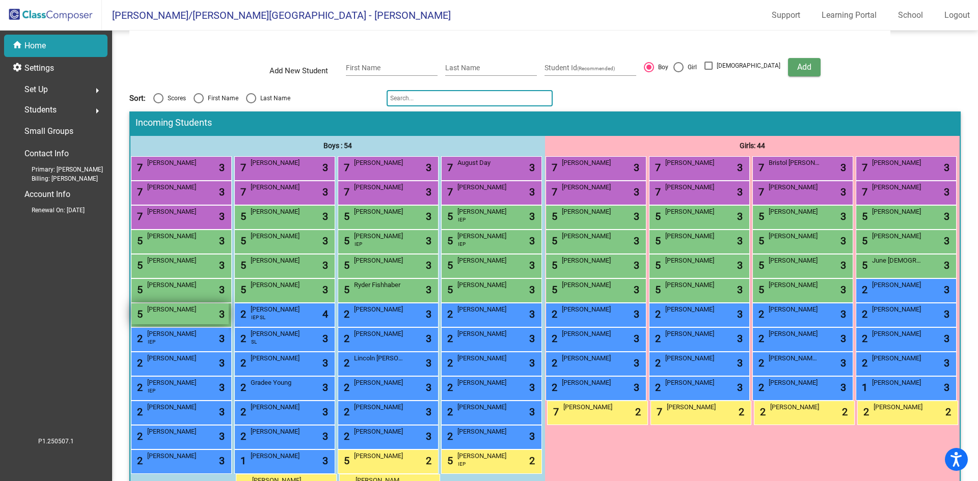
click at [229, 324] on div "5 [PERSON_NAME] lock do_not_disturb_alt 3" at bounding box center [179, 314] width 97 height 21
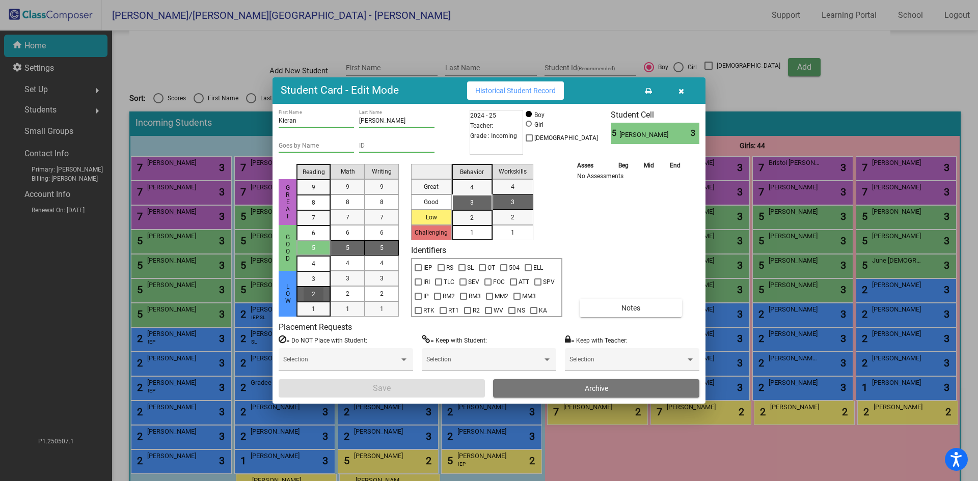
click at [307, 287] on div "2" at bounding box center [314, 278] width 20 height 15
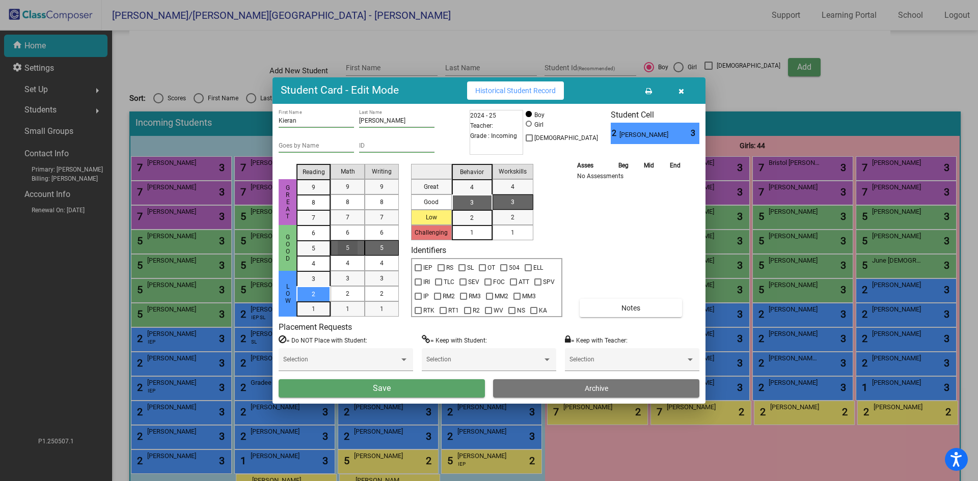
click at [348, 249] on span "5" at bounding box center [348, 247] width 4 height 9
click at [383, 249] on span "5" at bounding box center [382, 247] width 4 height 9
drag, startPoint x: 471, startPoint y: 204, endPoint x: 510, endPoint y: 215, distance: 40.9
click at [471, 203] on span "3" at bounding box center [472, 202] width 4 height 9
click at [509, 235] on div "1" at bounding box center [513, 232] width 20 height 15
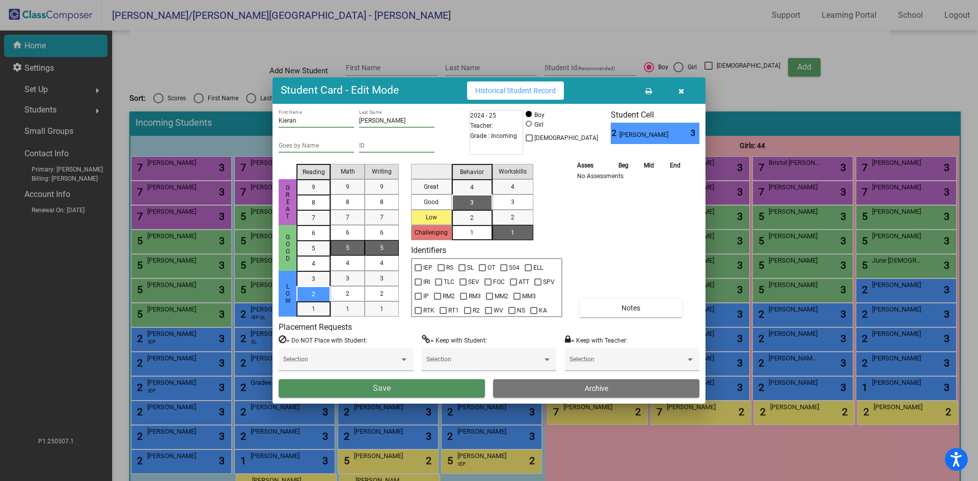
click at [452, 395] on button "Save" at bounding box center [382, 388] width 206 height 18
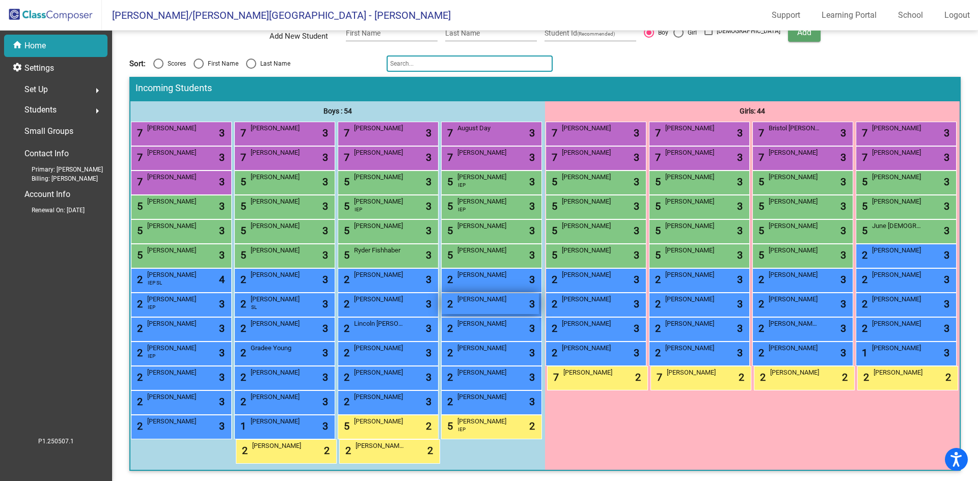
scroll to position [0, 0]
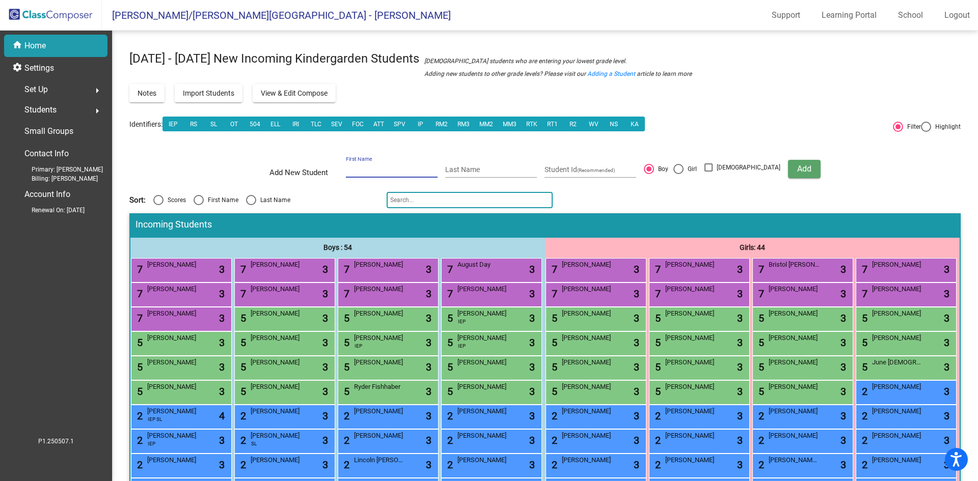
click at [409, 166] on input "First Name" at bounding box center [392, 170] width 92 height 8
type input "[PERSON_NAME]"
click at [788, 165] on button "Add" at bounding box center [804, 169] width 33 height 18
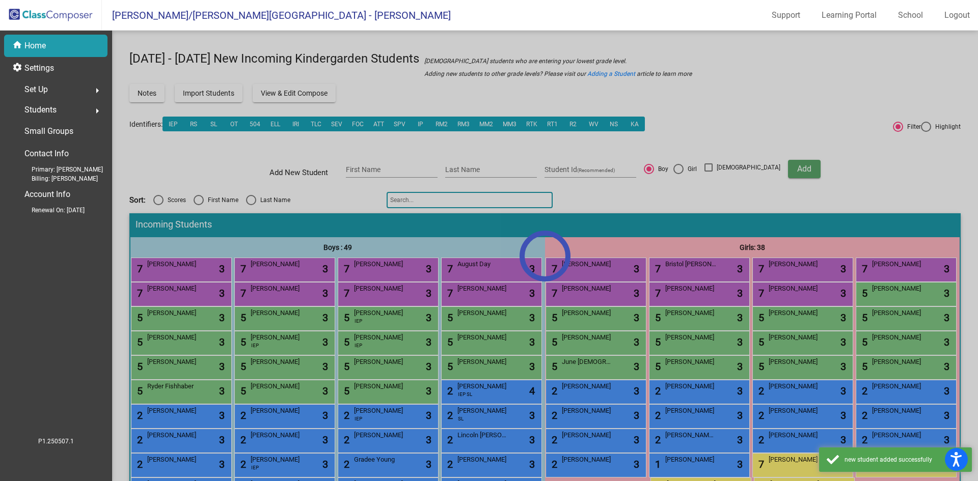
click at [335, 448] on div at bounding box center [545, 256] width 866 height 451
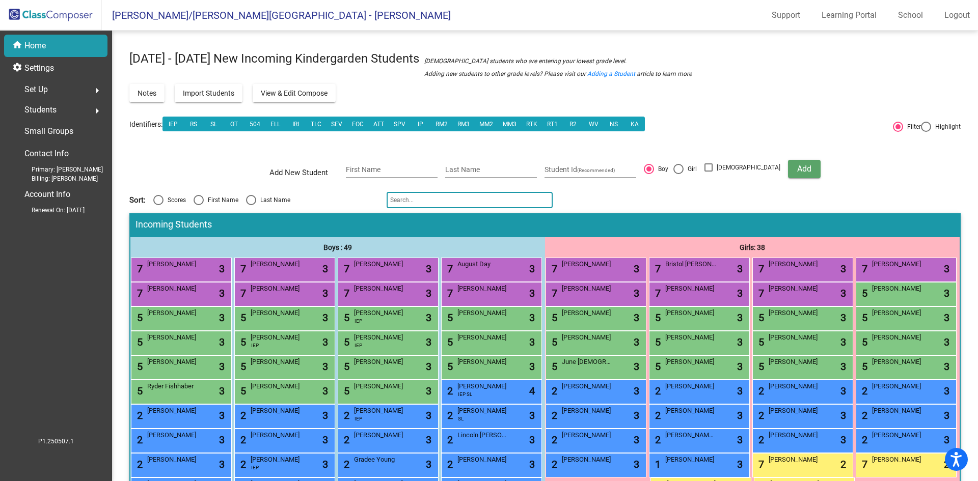
click at [338, 401] on div "5 [PERSON_NAME] lock do_not_disturb_alt 3" at bounding box center [386, 390] width 97 height 21
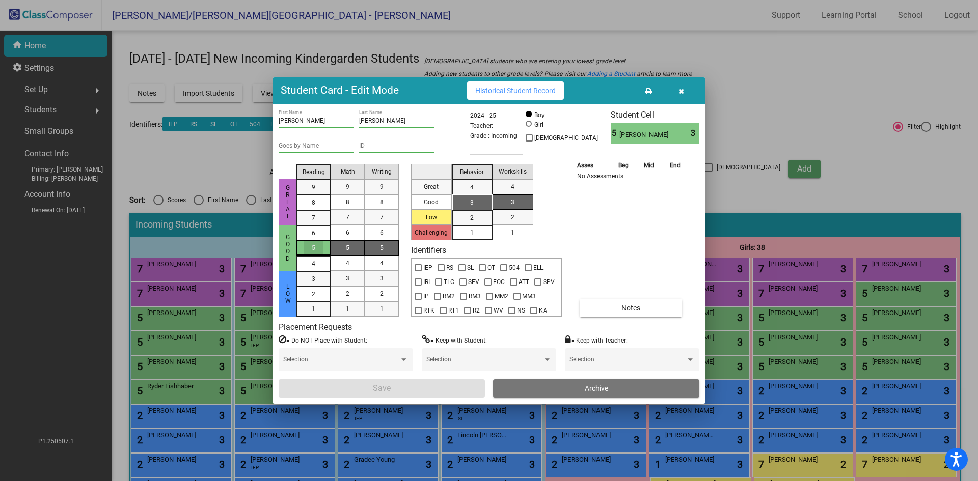
click at [309, 253] on div "5" at bounding box center [314, 247] width 20 height 15
click at [348, 246] on span "5" at bounding box center [348, 247] width 4 height 9
click at [375, 248] on div "5" at bounding box center [382, 247] width 20 height 15
drag, startPoint x: 477, startPoint y: 201, endPoint x: 508, endPoint y: 230, distance: 42.2
click at [477, 202] on div "3" at bounding box center [472, 202] width 20 height 15
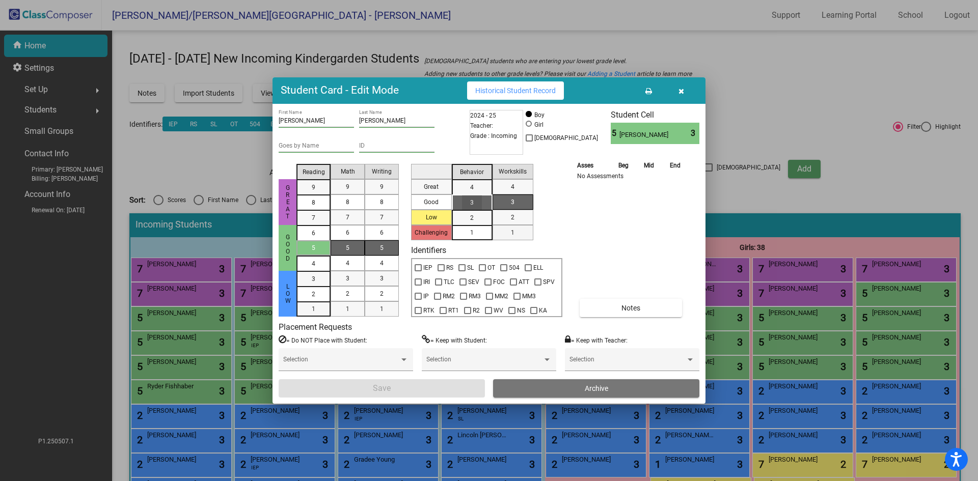
drag, startPoint x: 521, startPoint y: 234, endPoint x: 497, endPoint y: 259, distance: 33.9
click at [521, 234] on div "1" at bounding box center [513, 232] width 20 height 15
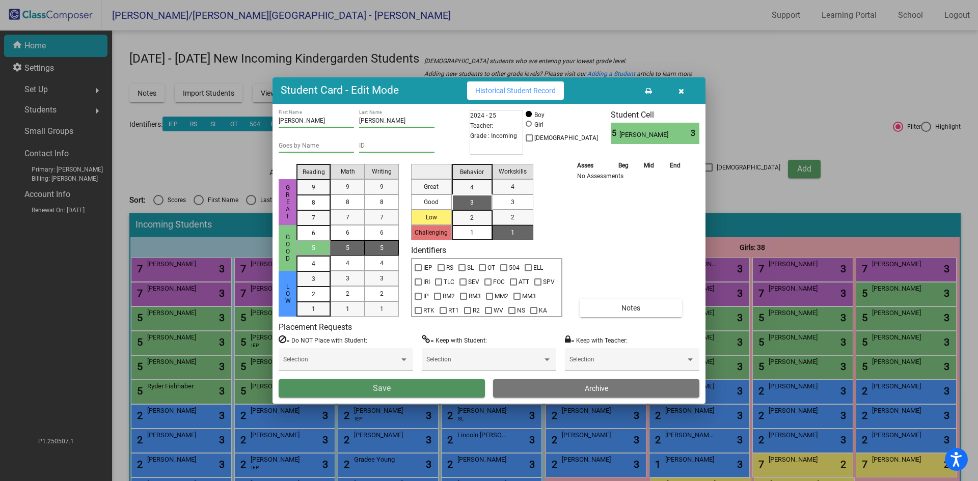
click at [385, 393] on span "Save" at bounding box center [382, 389] width 18 height 10
